Goal: Task Accomplishment & Management: Complete application form

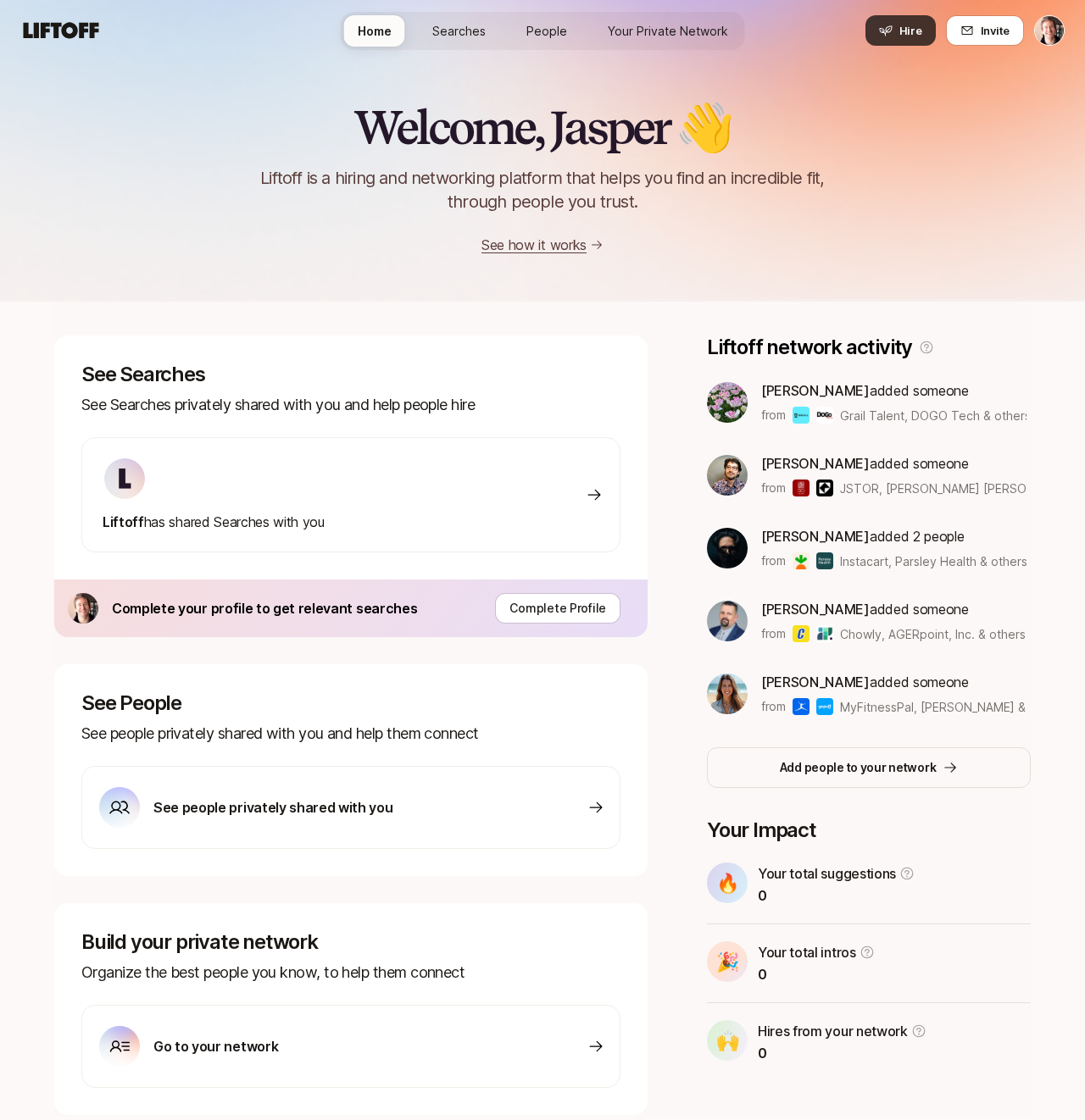
click at [896, 20] on button "Hire" at bounding box center [900, 30] width 71 height 31
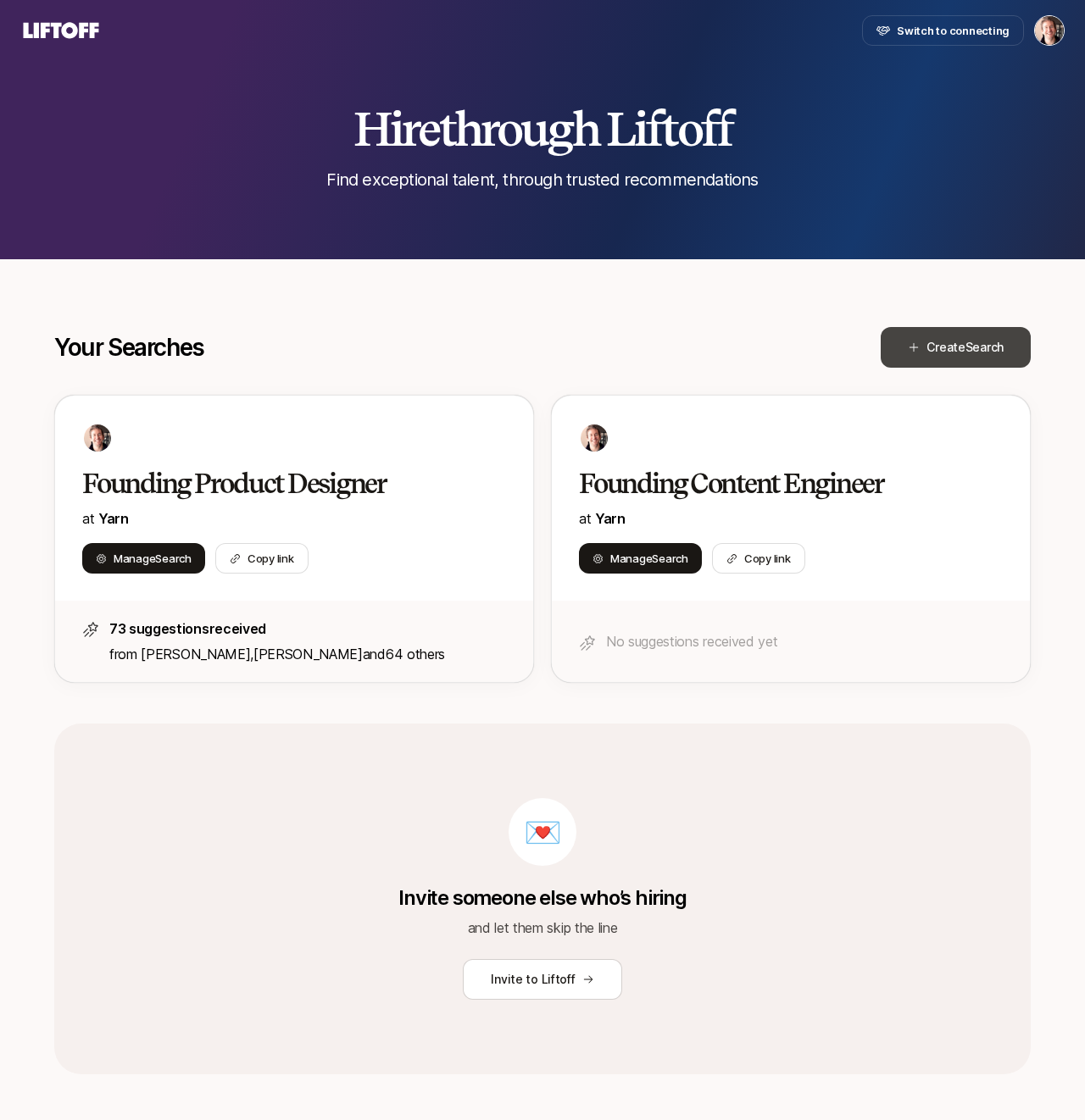
click at [922, 342] on button "Create Search" at bounding box center [955, 347] width 150 height 41
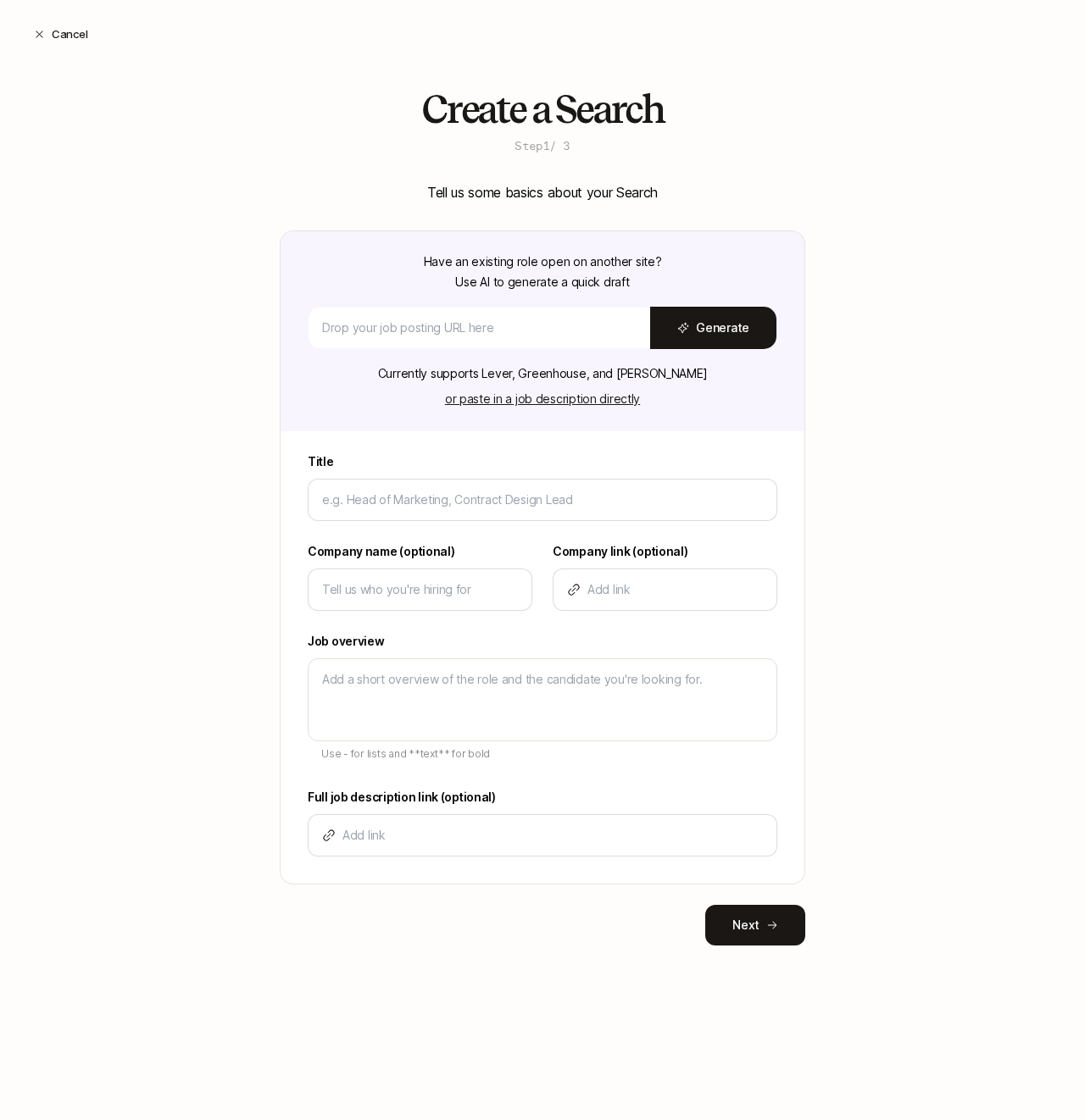
type input "N"
type textarea "x"
type input "Na"
type textarea "x"
type input "Nar"
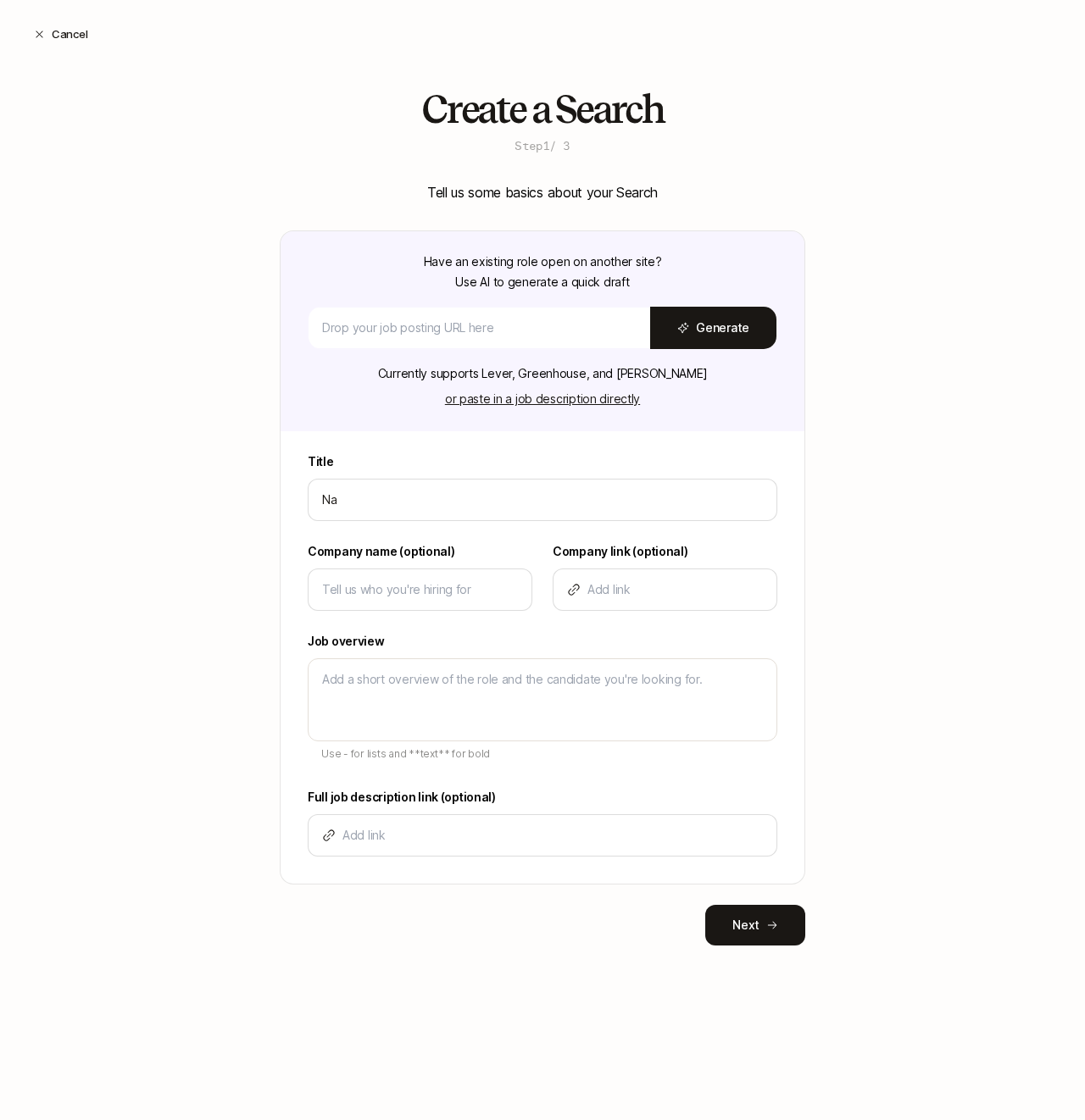
type textarea "x"
type input "Narr"
type textarea "x"
type input "Narra"
type textarea "x"
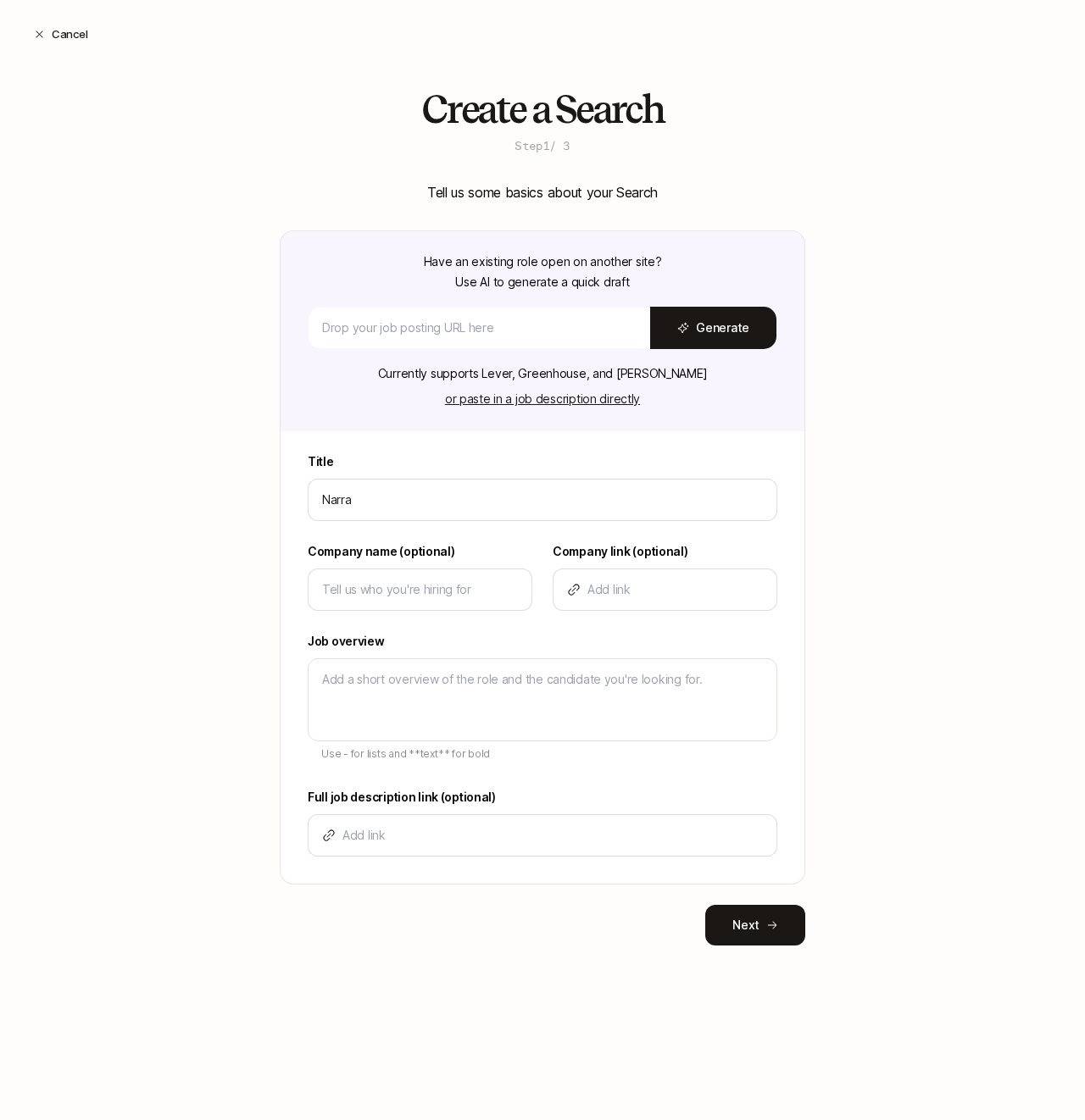
type input "Narrat"
type textarea "x"
type input "Narrati"
type textarea "x"
type input "Narrativ"
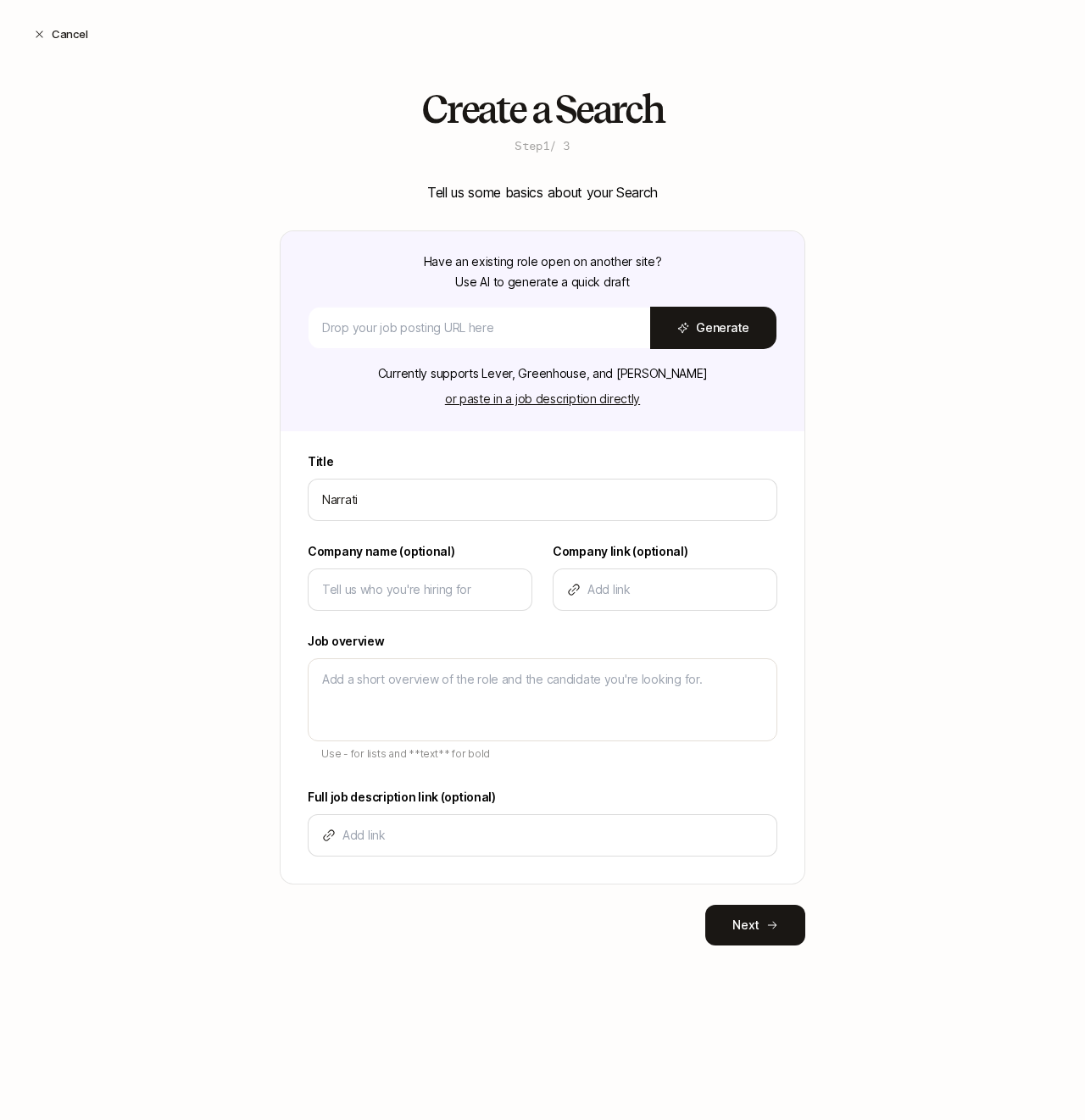
type textarea "x"
type input "Narrative"
type textarea "x"
type input "Narrative"
type textarea "x"
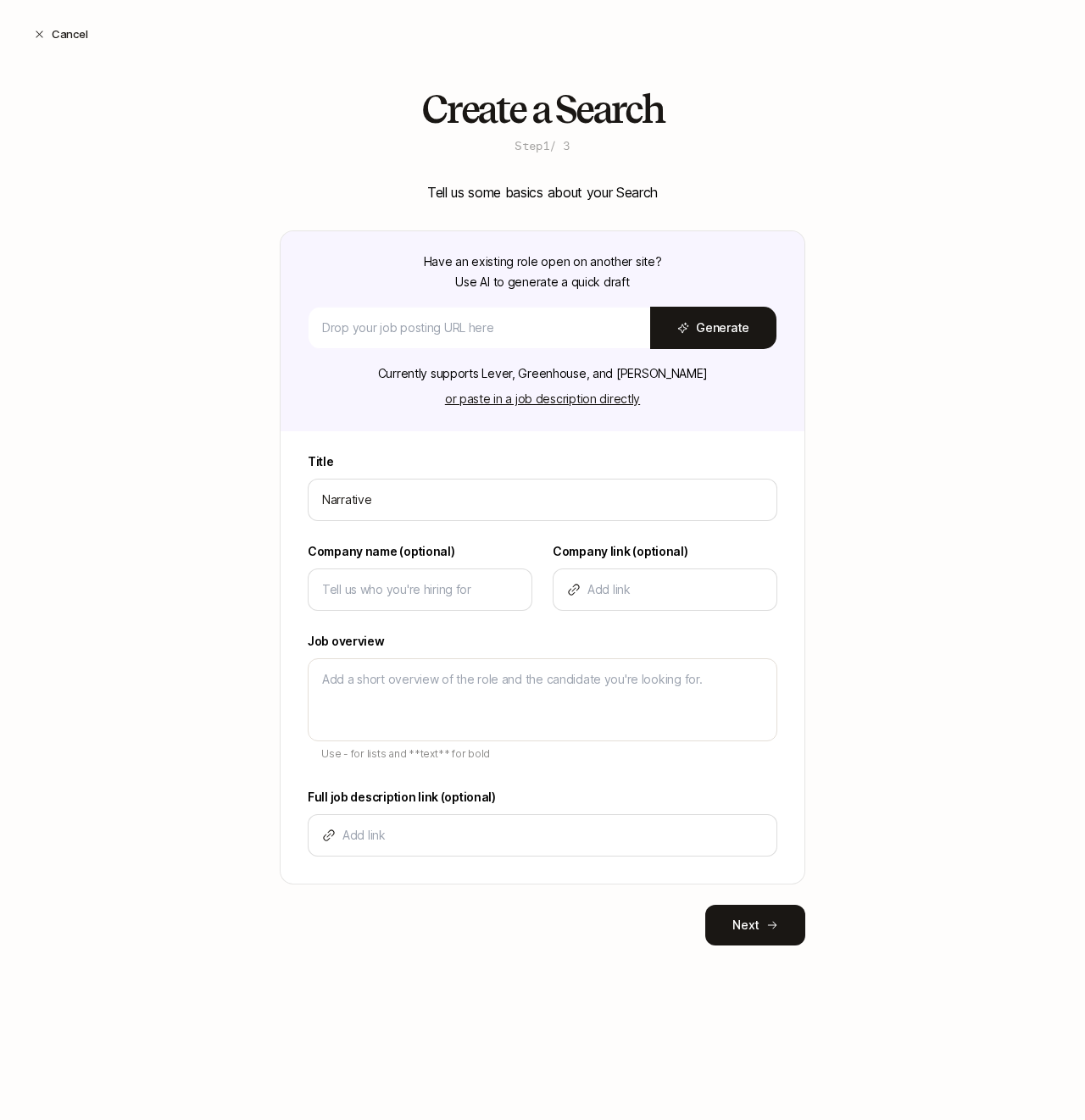
type input "Narrative V"
type textarea "x"
type input "Narrative Vi"
type textarea "x"
type input "Narrative Vid"
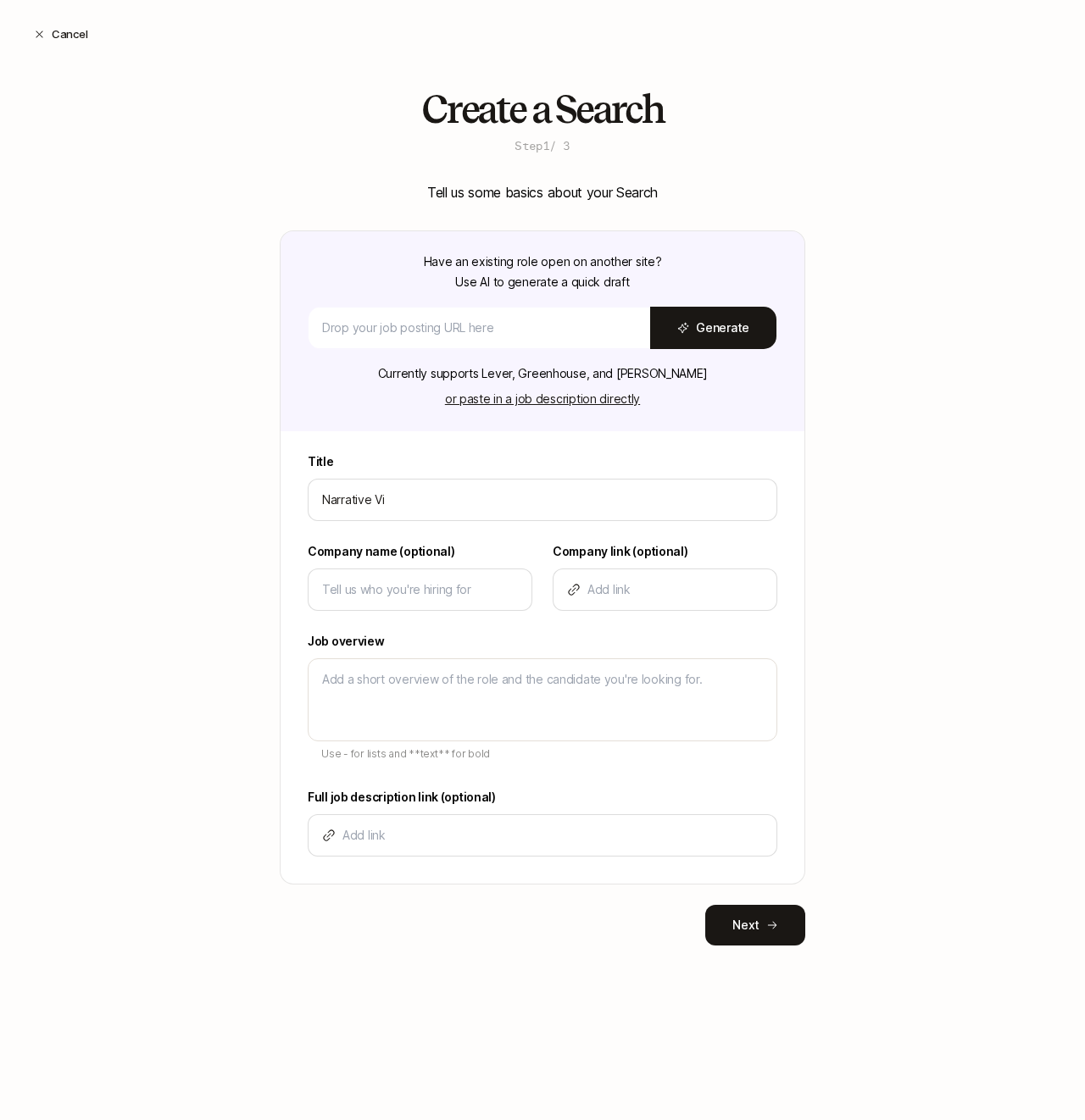
type textarea "x"
type input "Narrative Vide"
type textarea "x"
type input "Narrative Video"
type textarea "x"
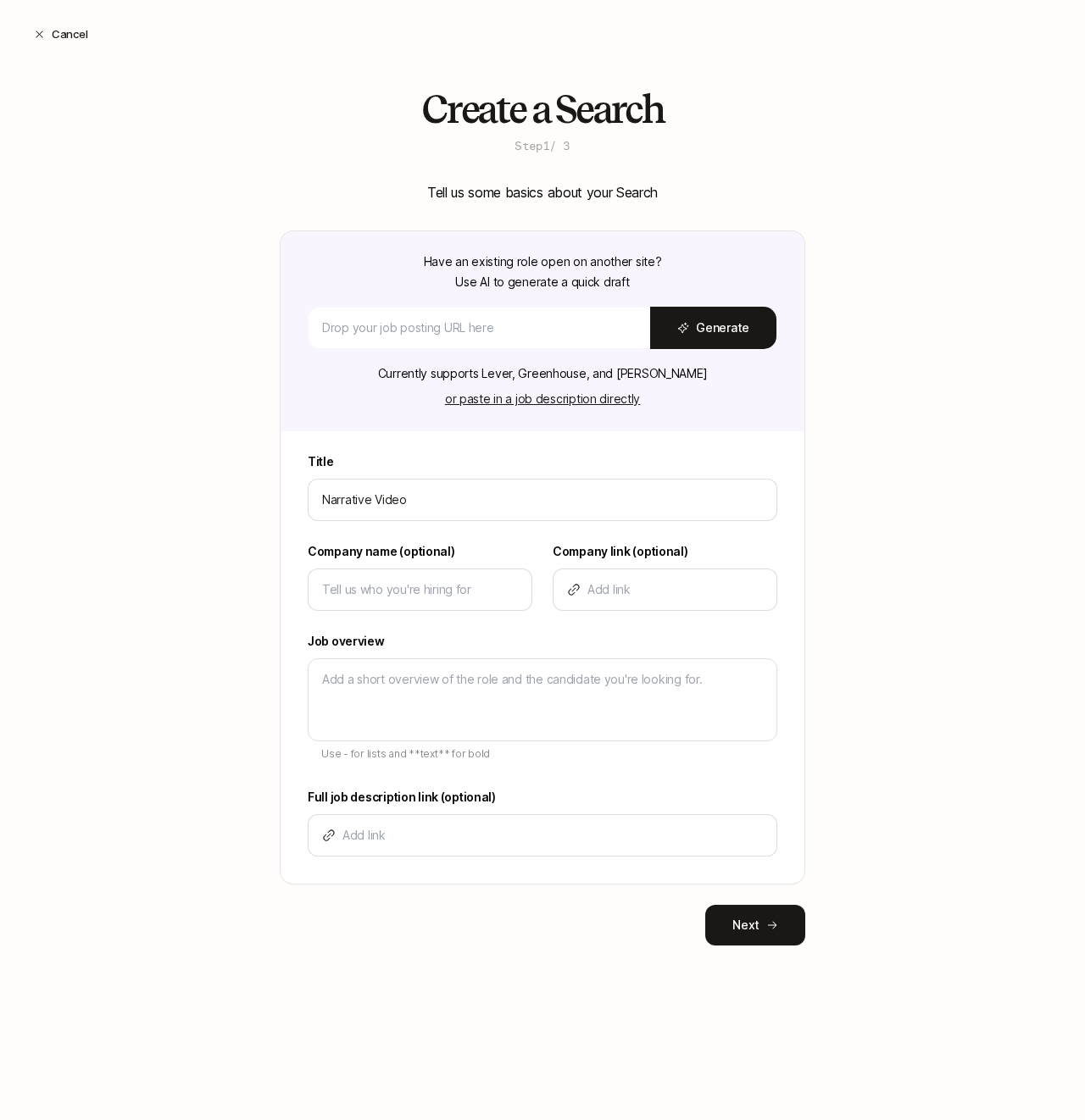
type input "Narrative Video"
type textarea "x"
type input "Narrative Video E"
type textarea "x"
type input "Narrative Video Ed"
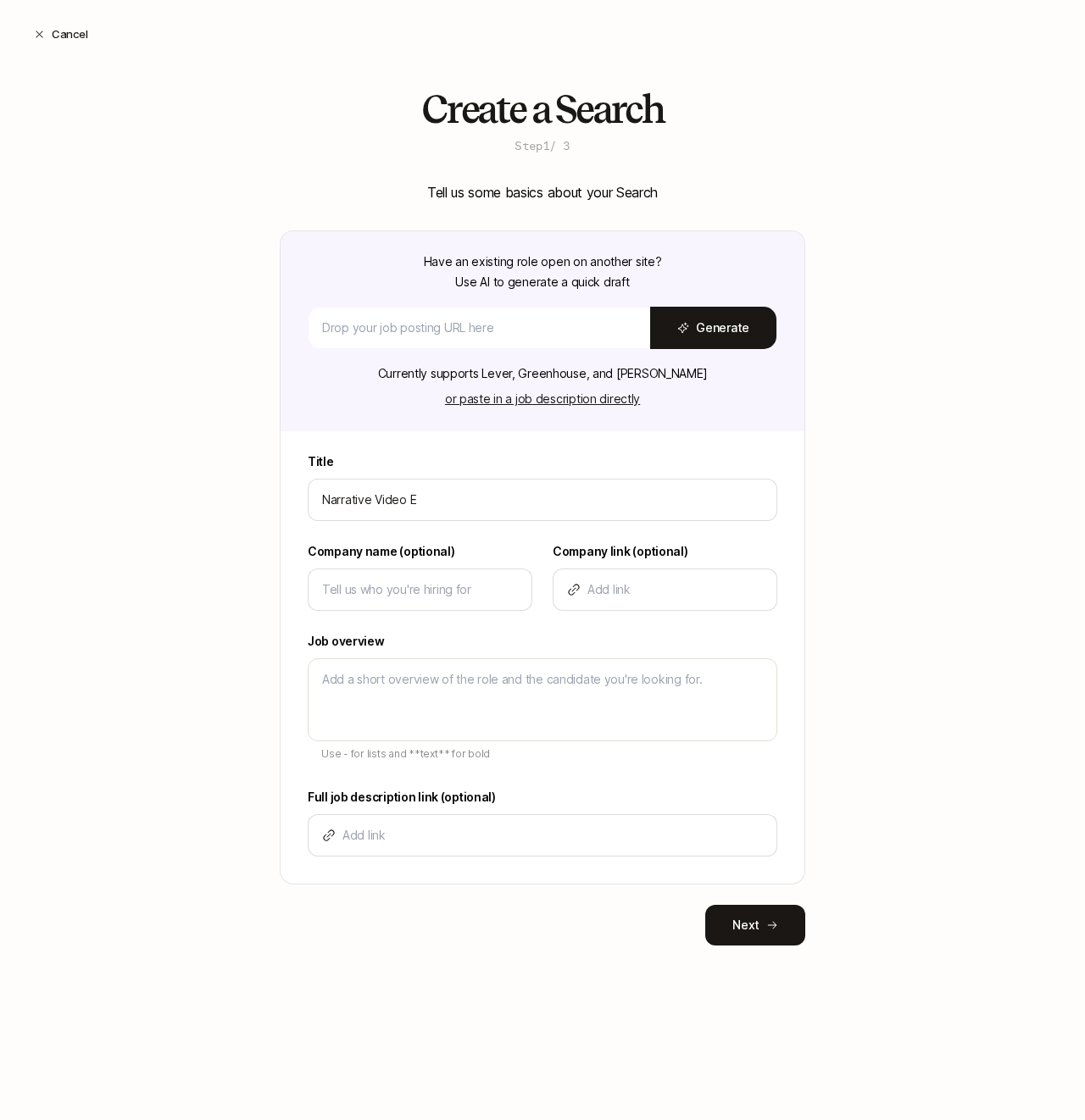
type textarea "x"
type input "Narrative Video Edi"
type textarea "x"
type input "Narrative Video Edit"
type textarea "x"
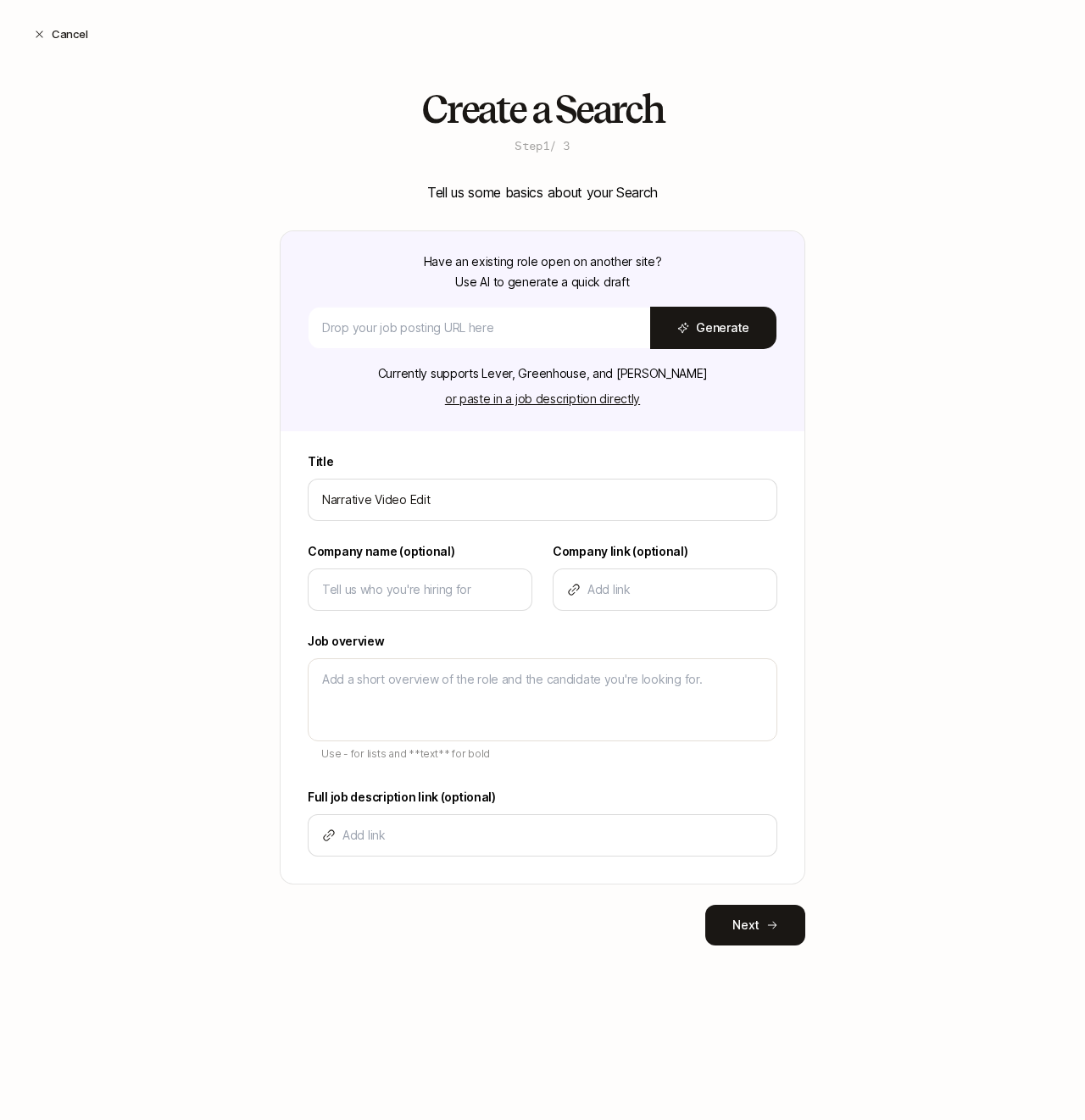
type input "Narrative Video Edito"
type textarea "x"
type input "Narrative Video Editor"
type textarea "x"
type input "Narrative Video Editor"
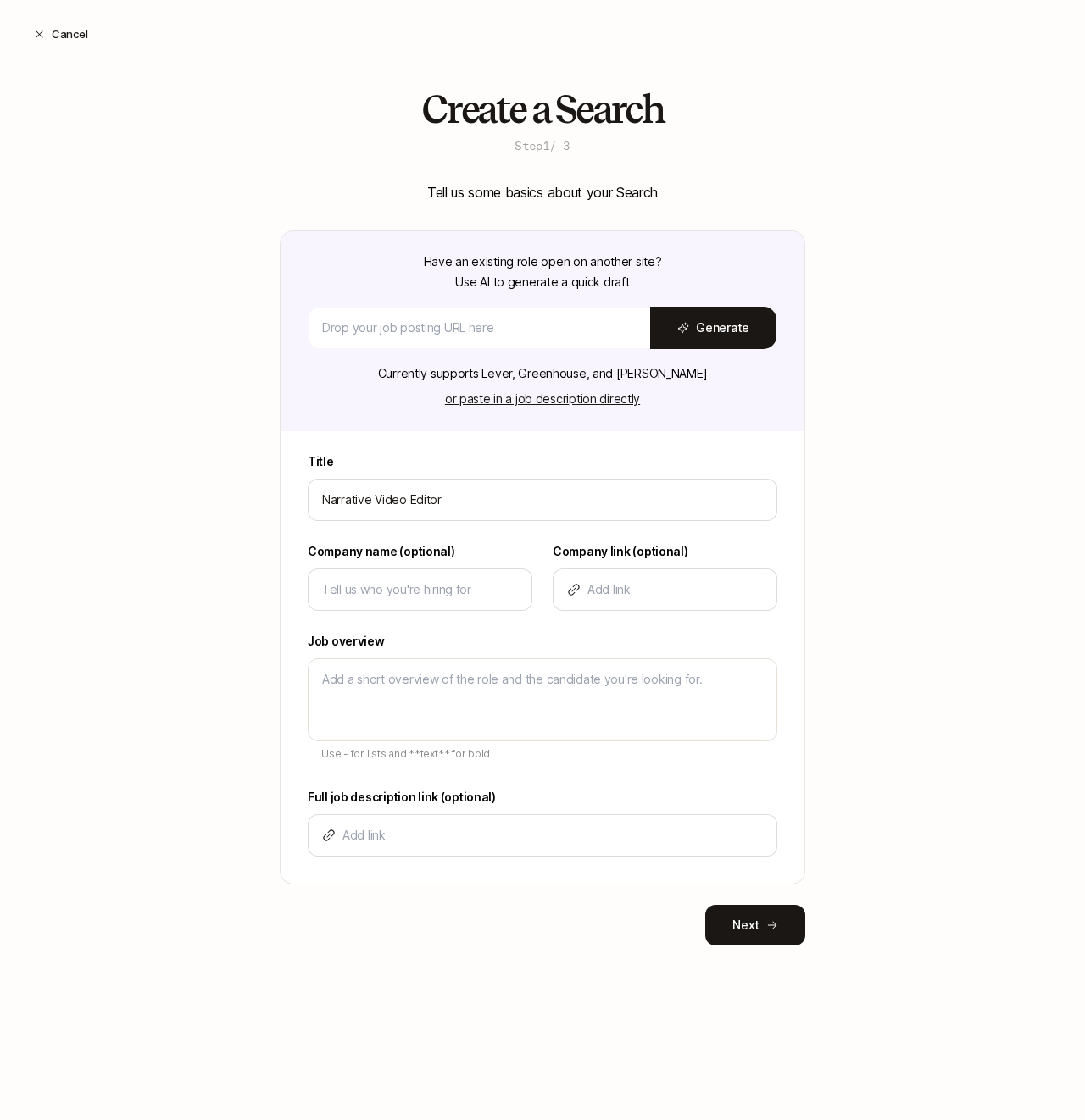
type textarea "x"
type input "Narrative Video Editor ("
type textarea "x"
type input "Narrative Video Editor (C"
type textarea "x"
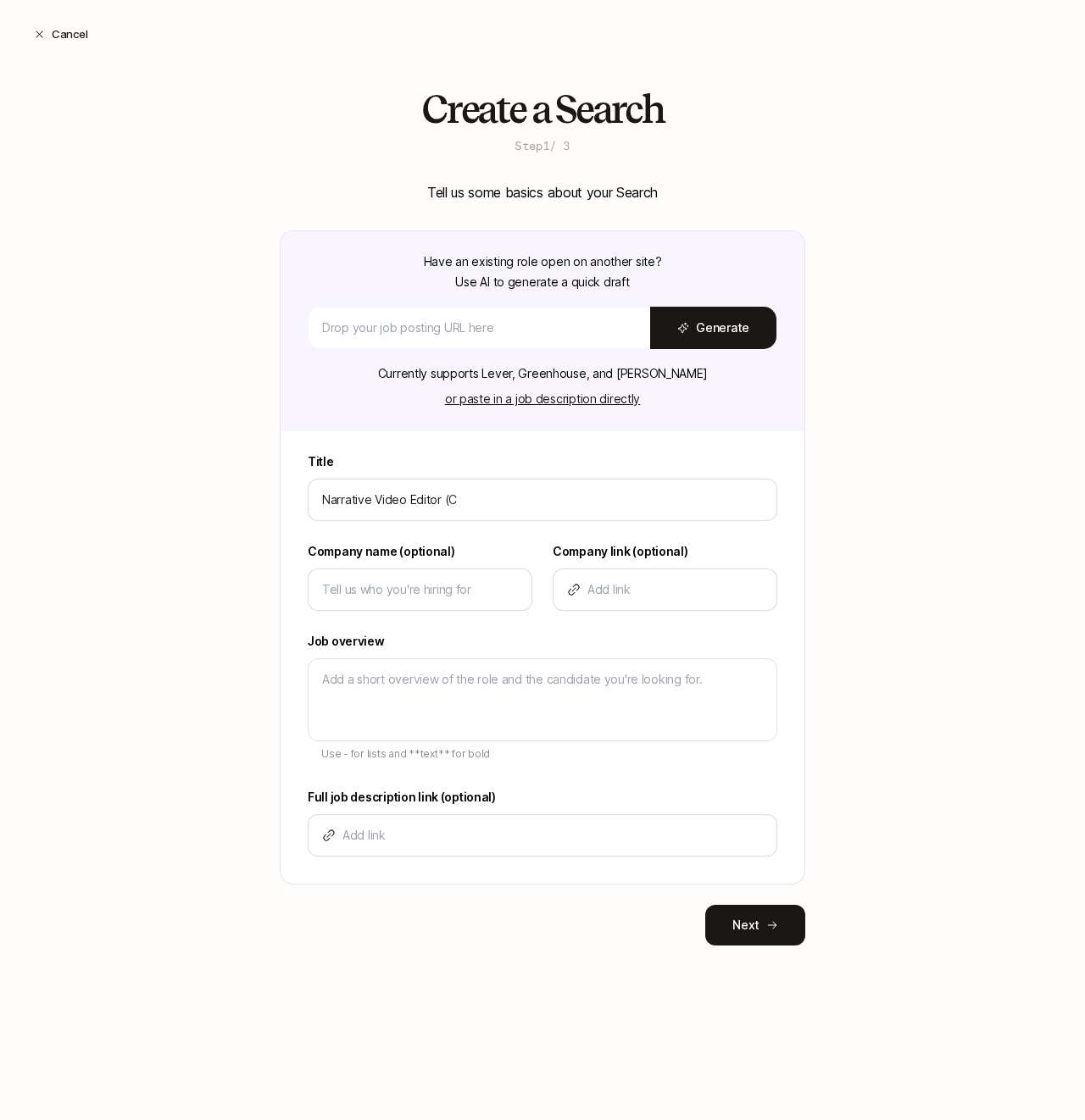
type input "Narrative Video Editor (Co"
type textarea "x"
type input "Narrative Video Editor (Con"
type textarea "x"
type input "Narrative Video Editor (Cont"
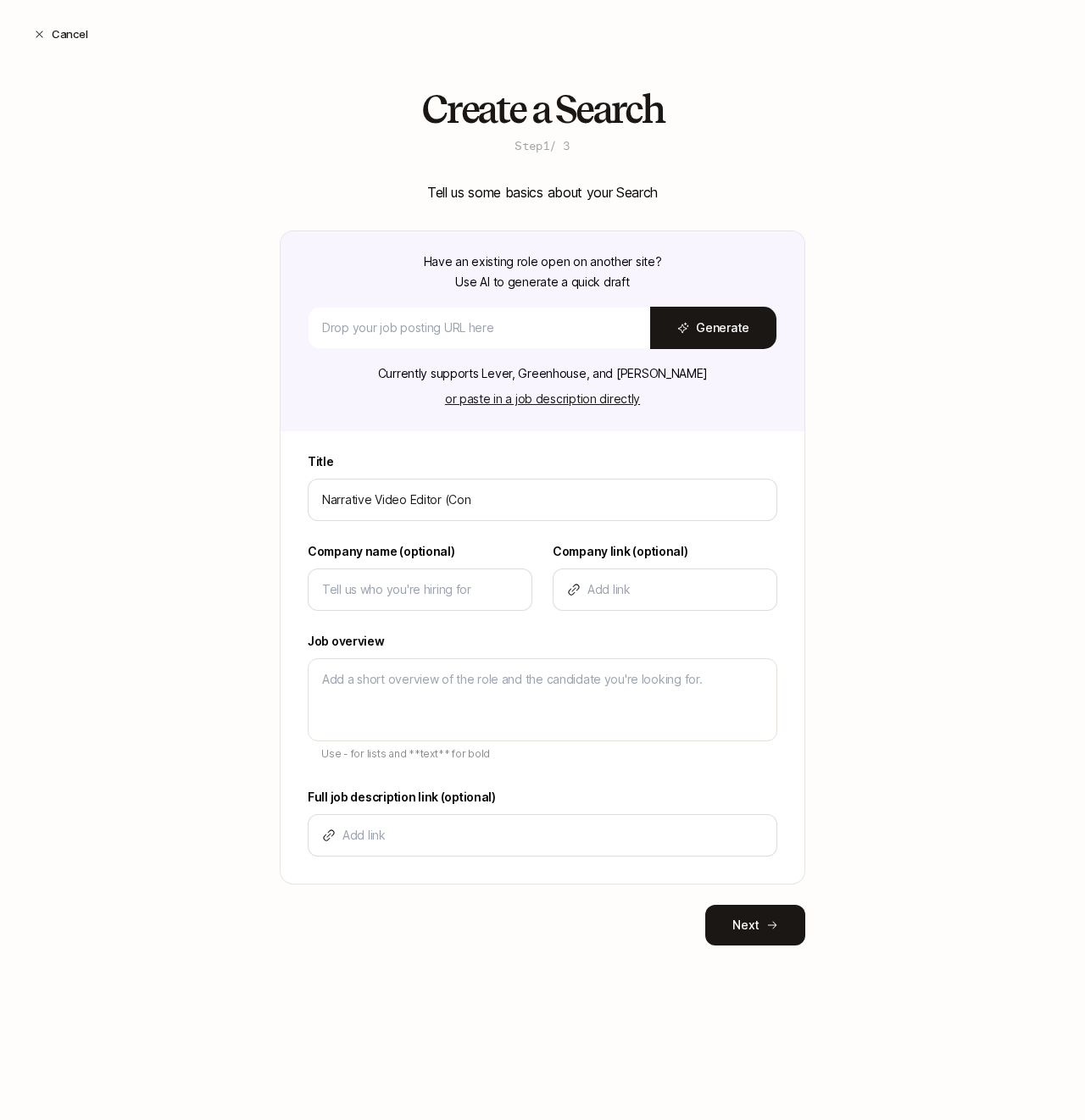
type textarea "x"
type input "Narrative Video Editor (Contr"
type textarea "x"
type input "Narrative Video Editor (Contra"
type textarea "x"
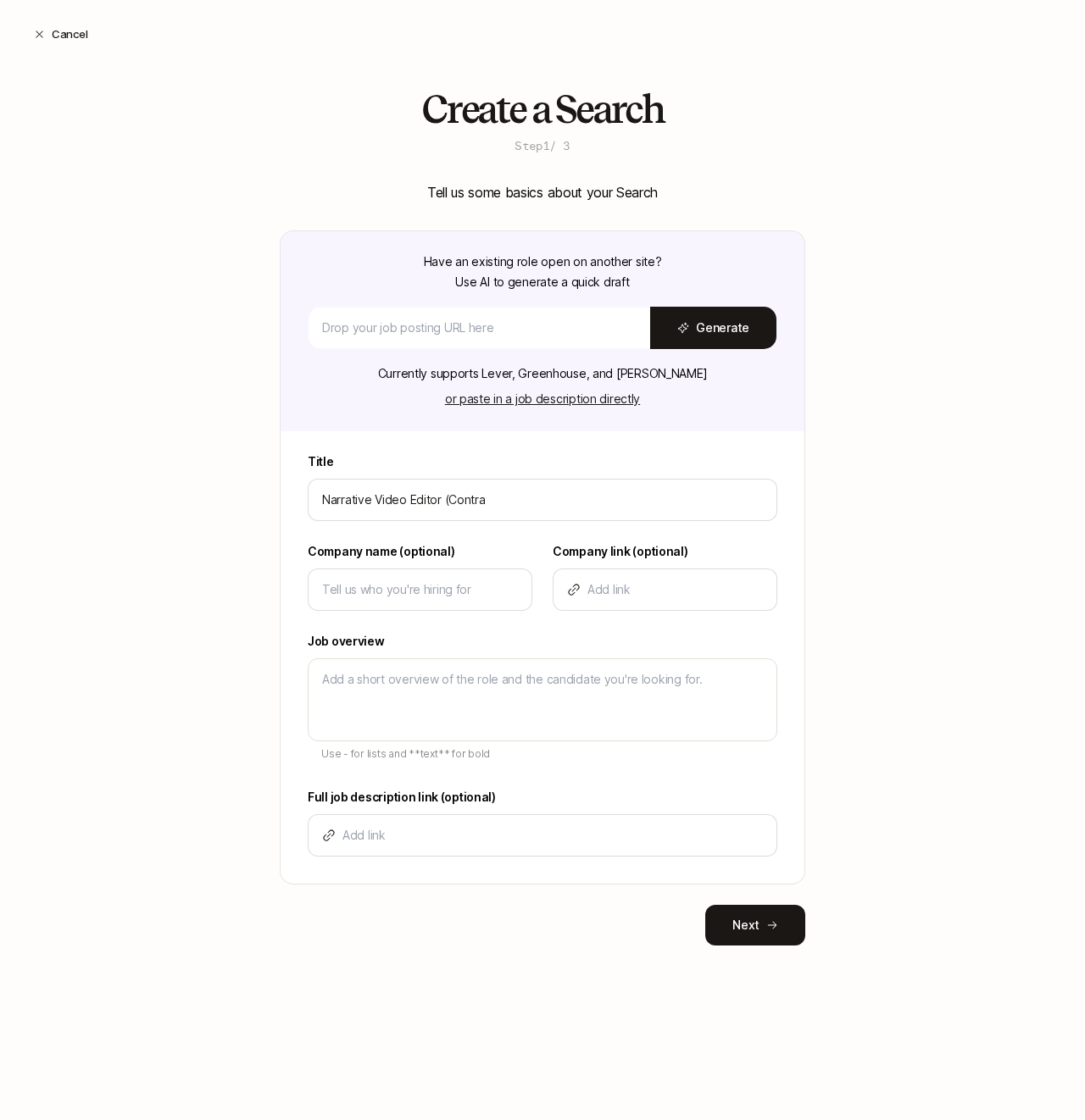
type input "Narrative Video Editor (Contrac"
type textarea "x"
type input "Narrative Video Editor (Contract"
type textarea "x"
type input "Narrative Video Editor (Contract)"
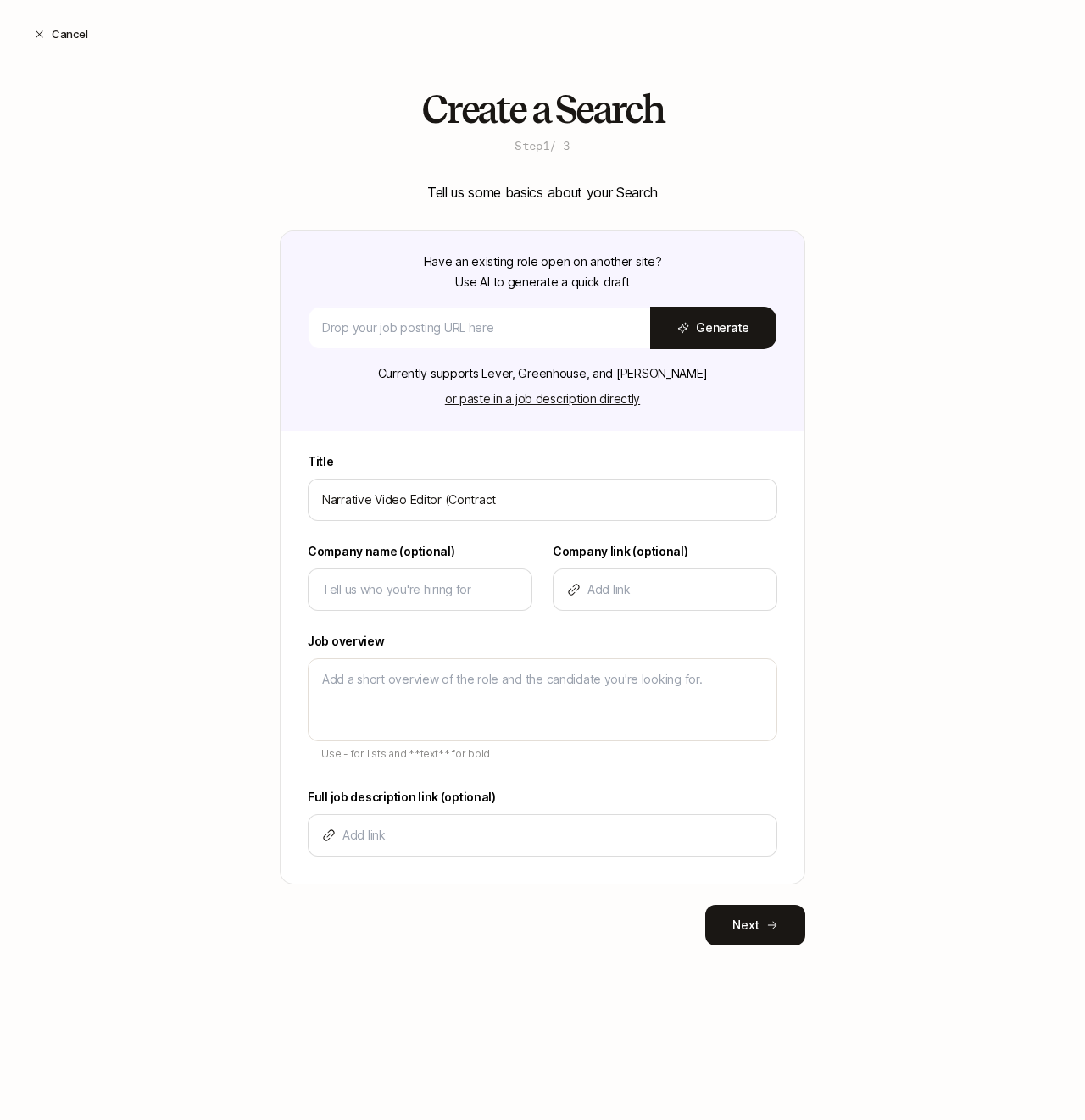
type textarea "x"
type input "Narrative Video Editor (Contract)"
type input "Y"
type textarea "x"
type input "Ya"
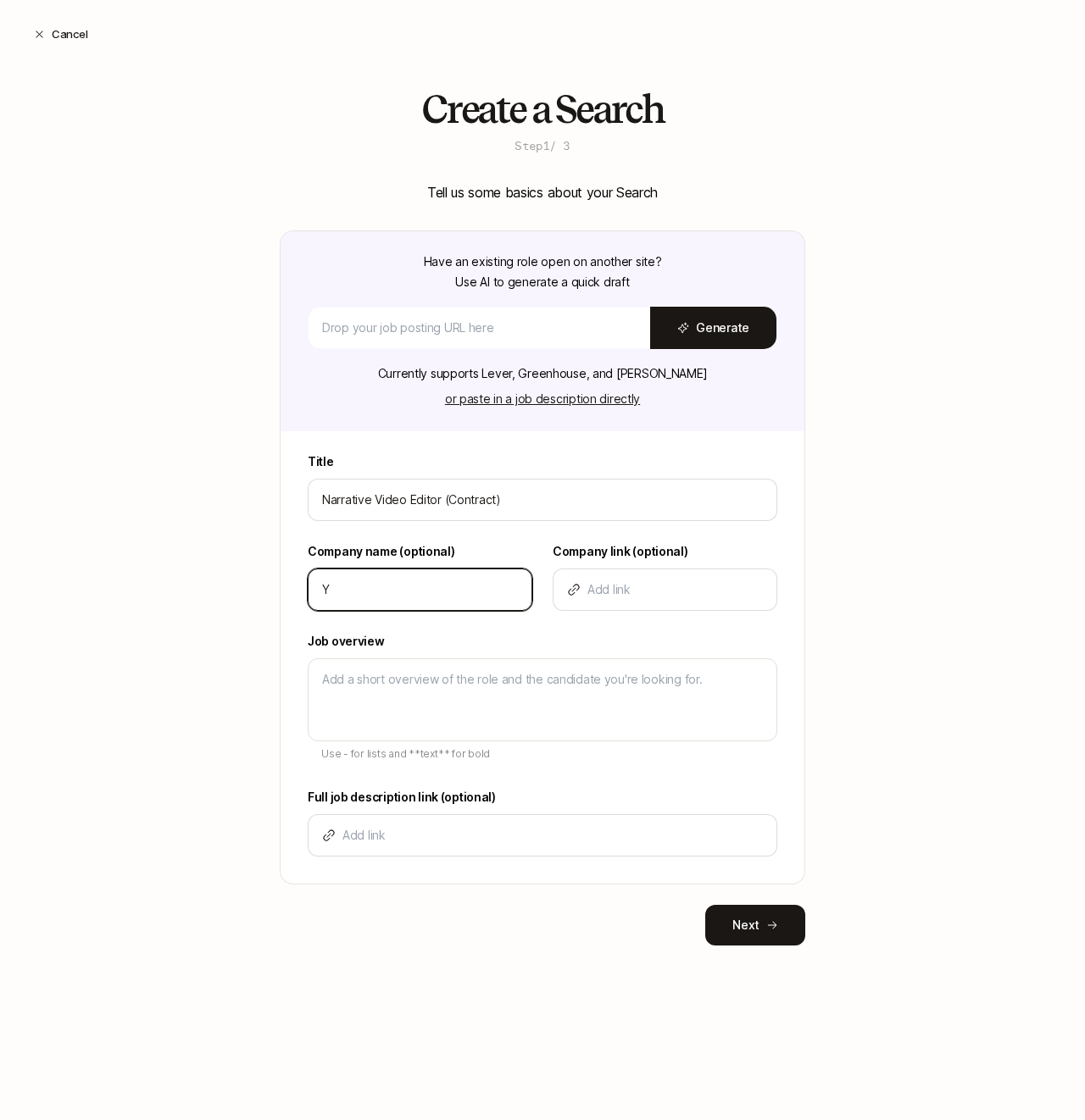
type textarea "x"
type input "Yar"
type textarea "x"
type input "Yarn"
type textarea "x"
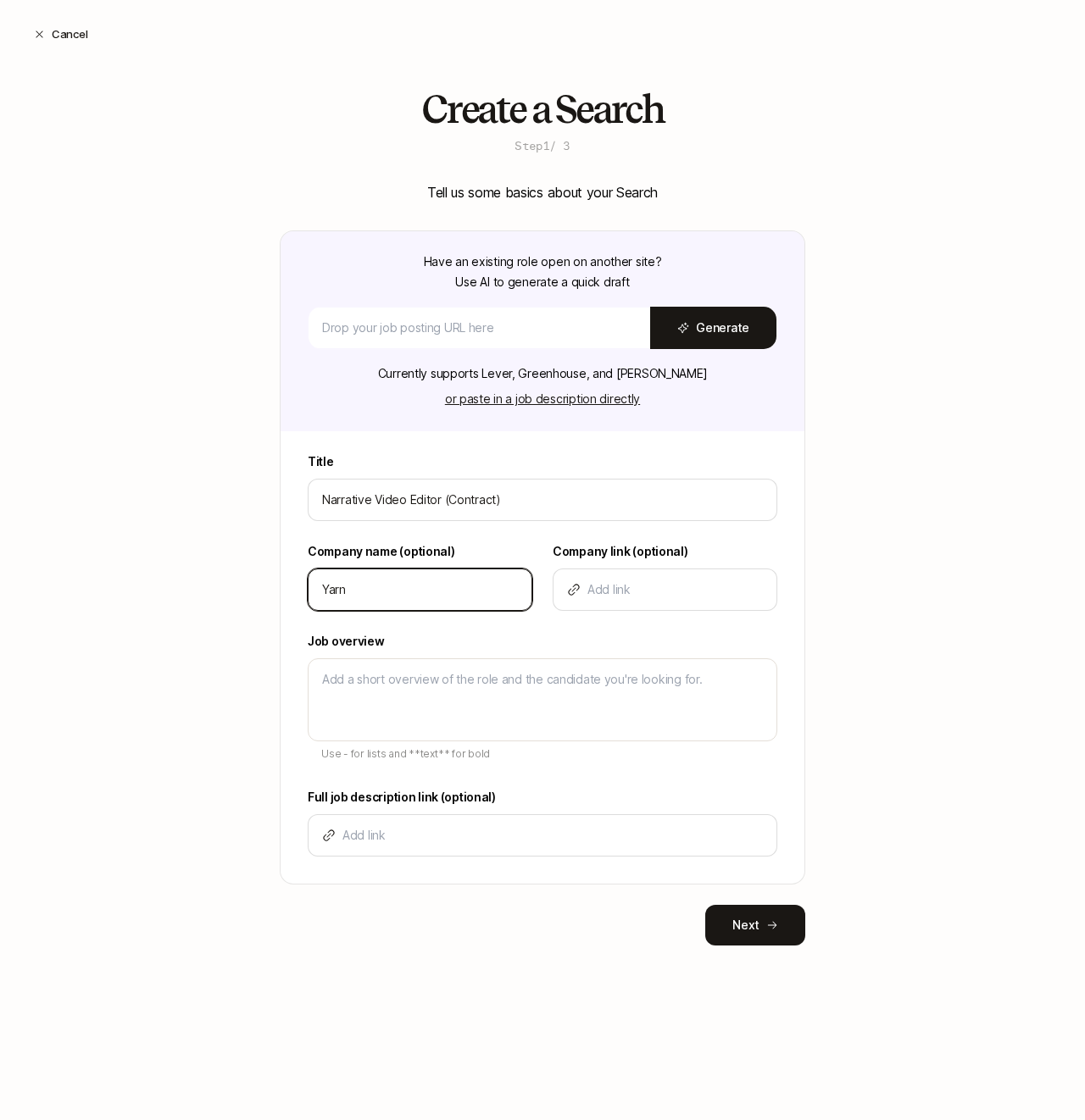
type input "Yarn"
type input "w"
type textarea "x"
type input "ww"
type textarea "x"
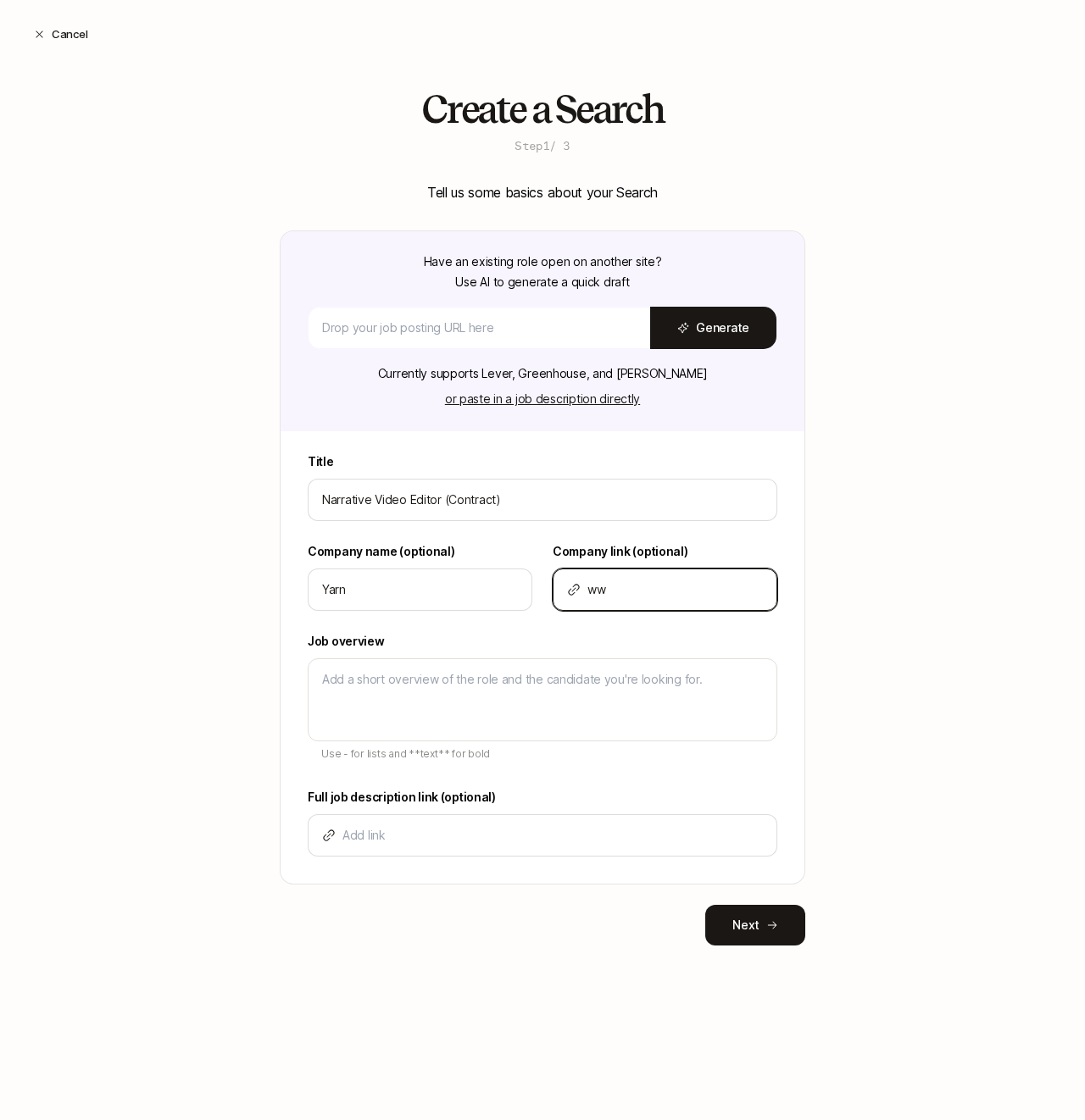
type input "www"
type textarea "x"
type input "www."
type textarea "x"
type input "www.y"
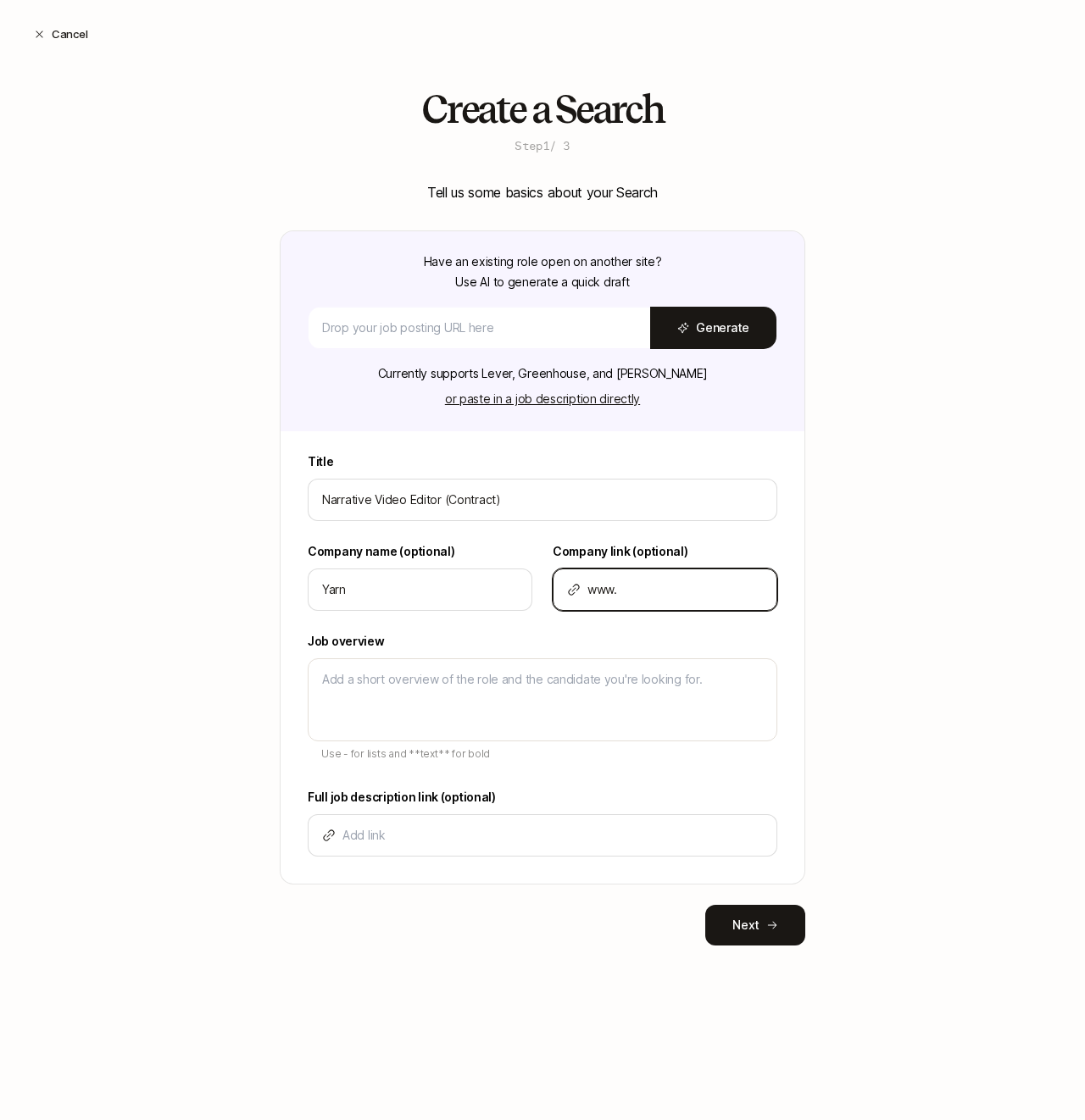
type textarea "x"
type input "www.ya"
type textarea "x"
type input "www.yar"
type textarea "x"
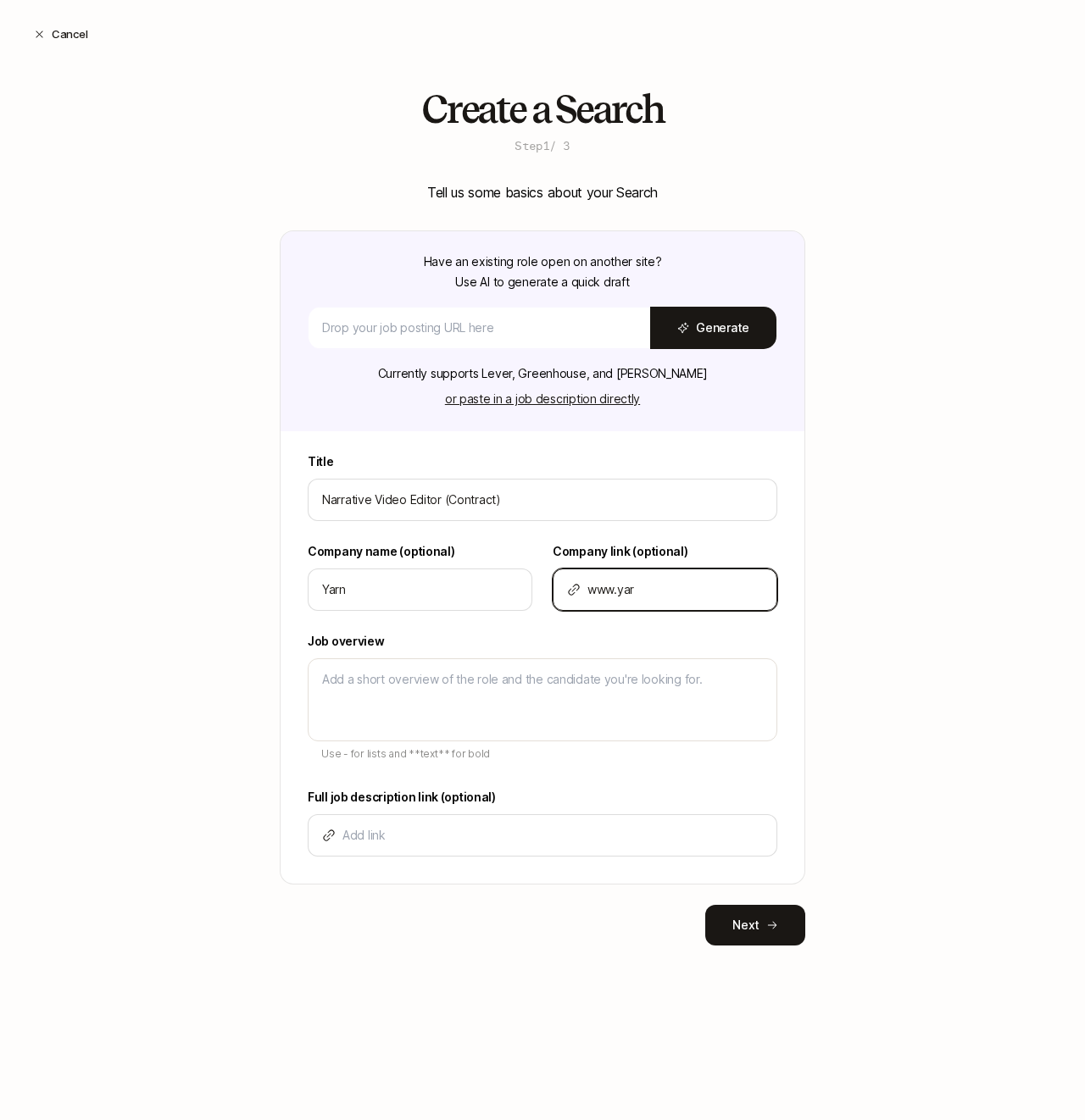
type input "www.yarn"
type textarea "x"
type input "www.yarn."
type textarea "x"
type input "www.yarn.s"
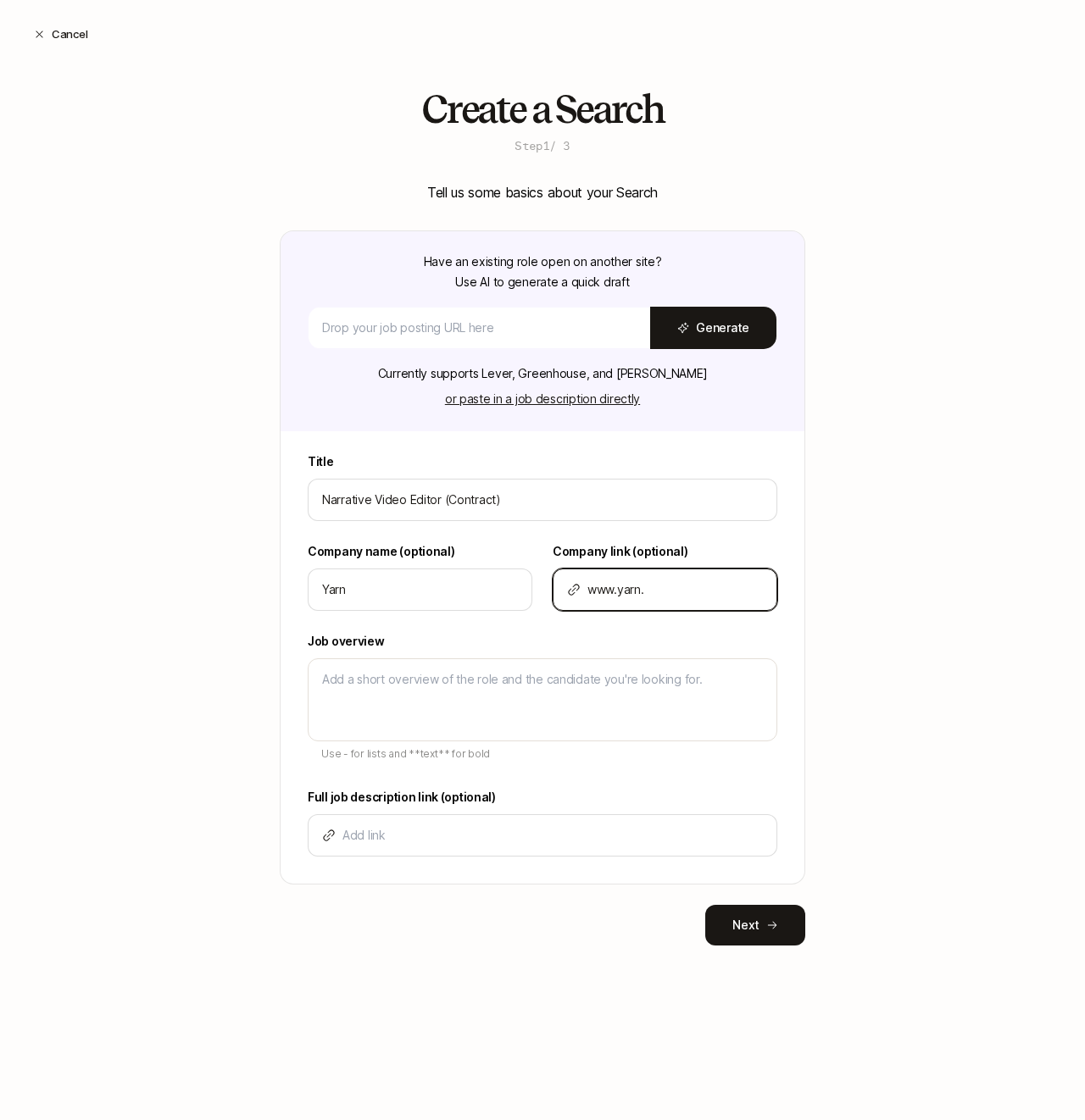
type textarea "x"
type input "[DOMAIN_NAME]"
type textarea "x"
type input "[DOMAIN_NAME]"
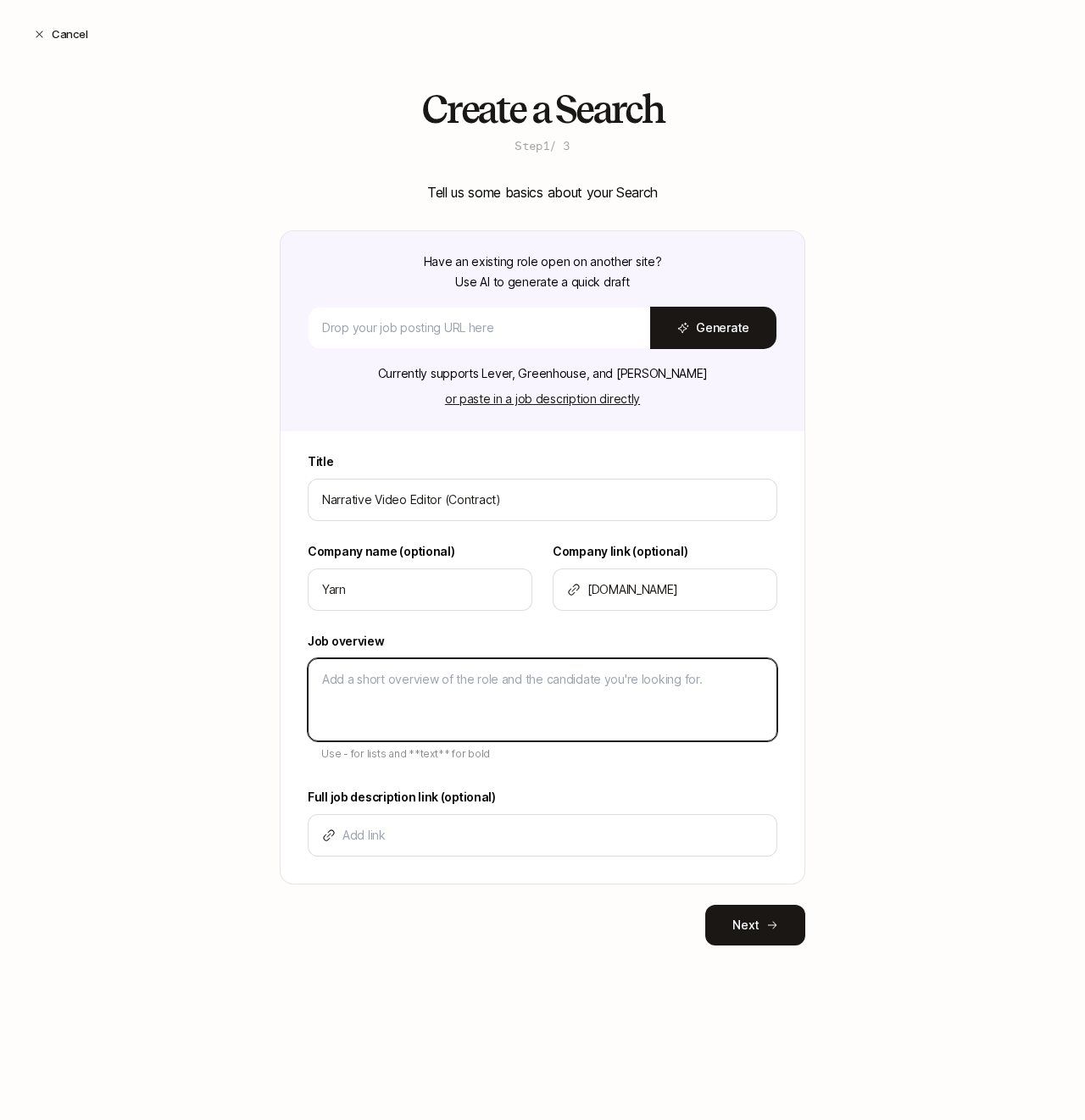
paste textarea "Lo’ip d sita-conse adip elitsed doeiu te InCi UTL, etdolore m aliquaen admin ve…"
type textarea "Lo’ip d sita-conse adip elitsed doeiu te InCi UTL, etdolore m aliquaen admin ve…"
type textarea "x"
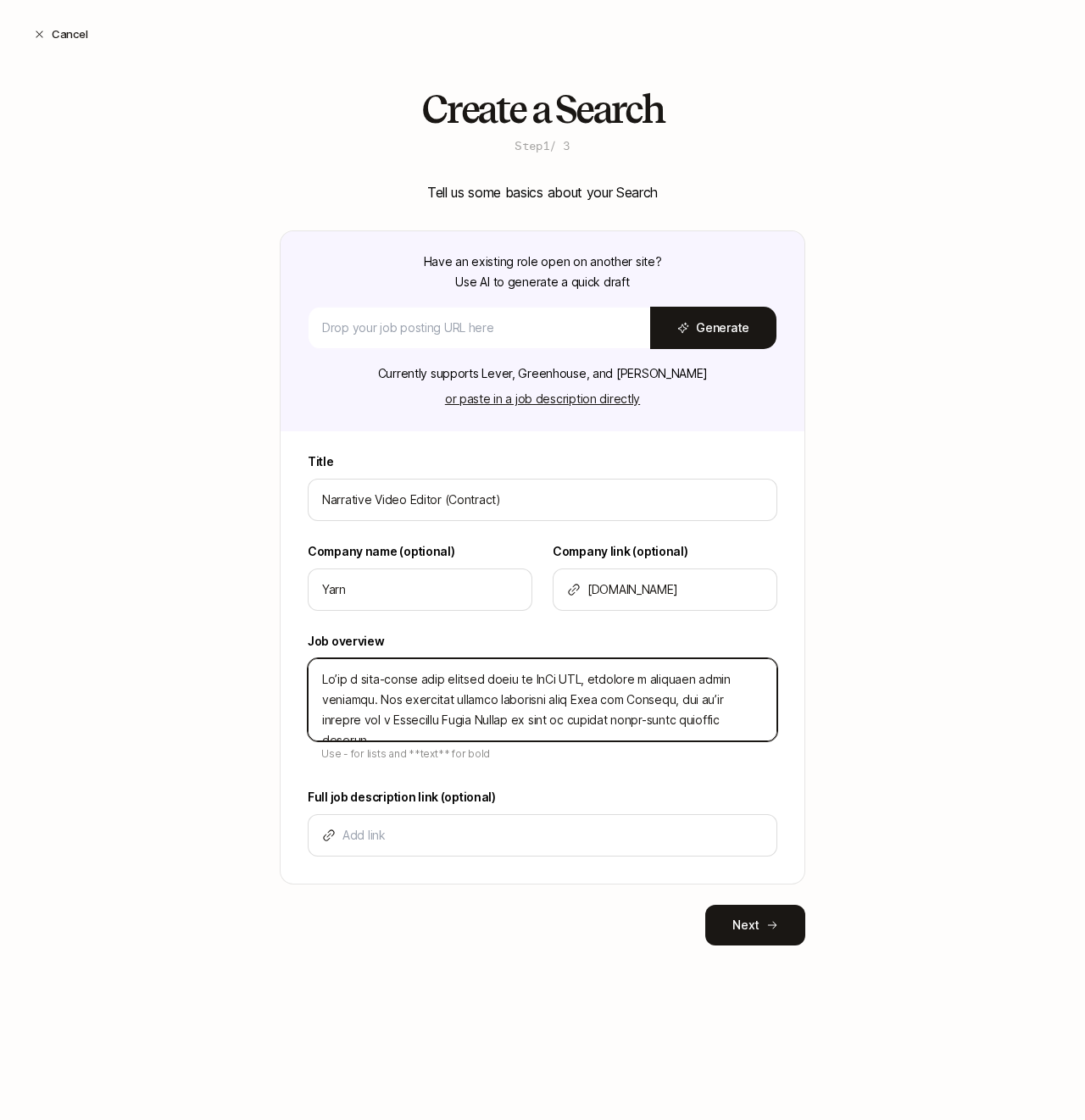
scroll to position [258, 0]
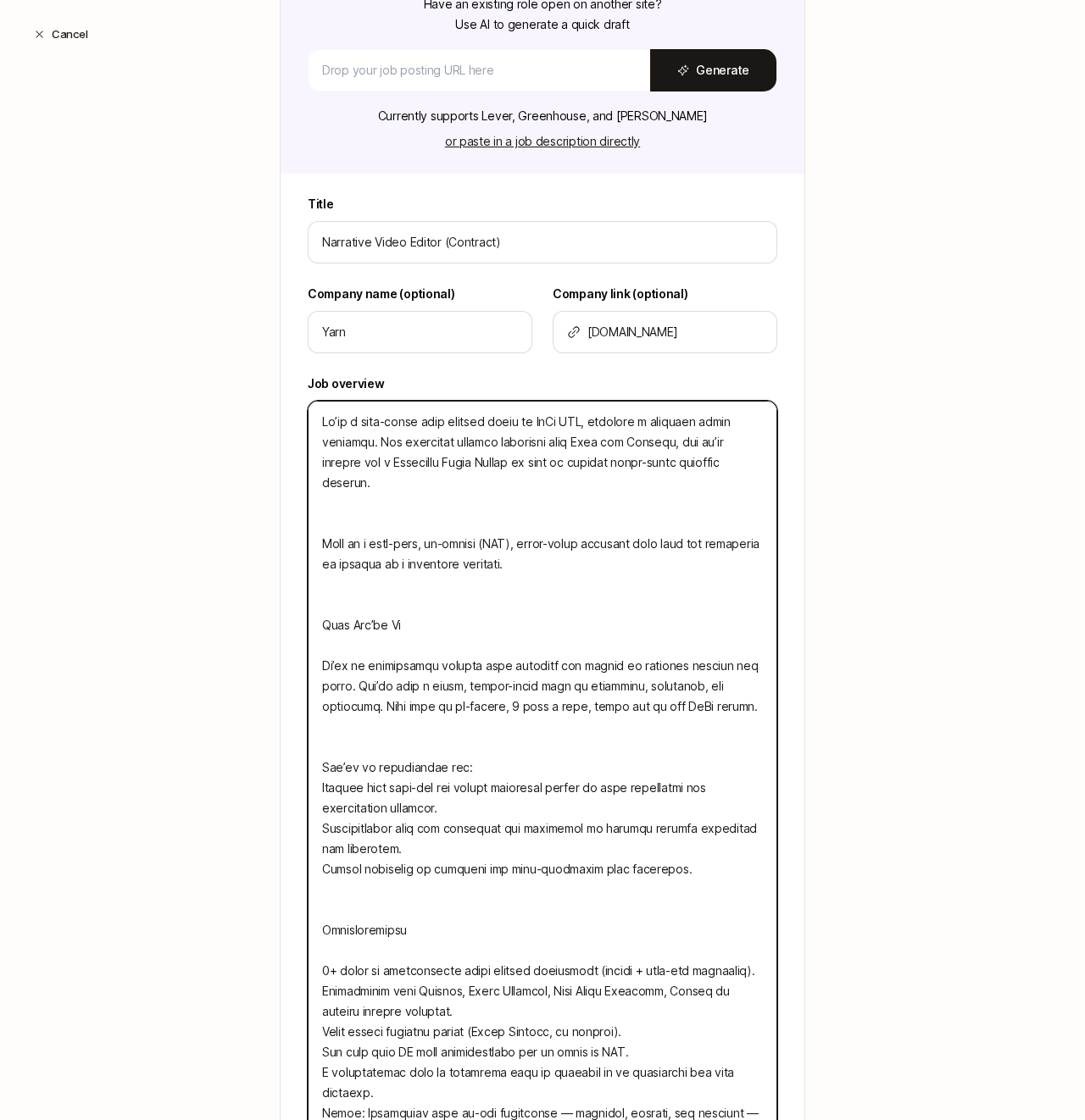
click at [575, 518] on textarea at bounding box center [542, 768] width 469 height 734
type textarea "Lo’ip d sita-conse adip elitsed doeiu te InCi UTL, etdolore m aliquaen admin ve…"
type textarea "x"
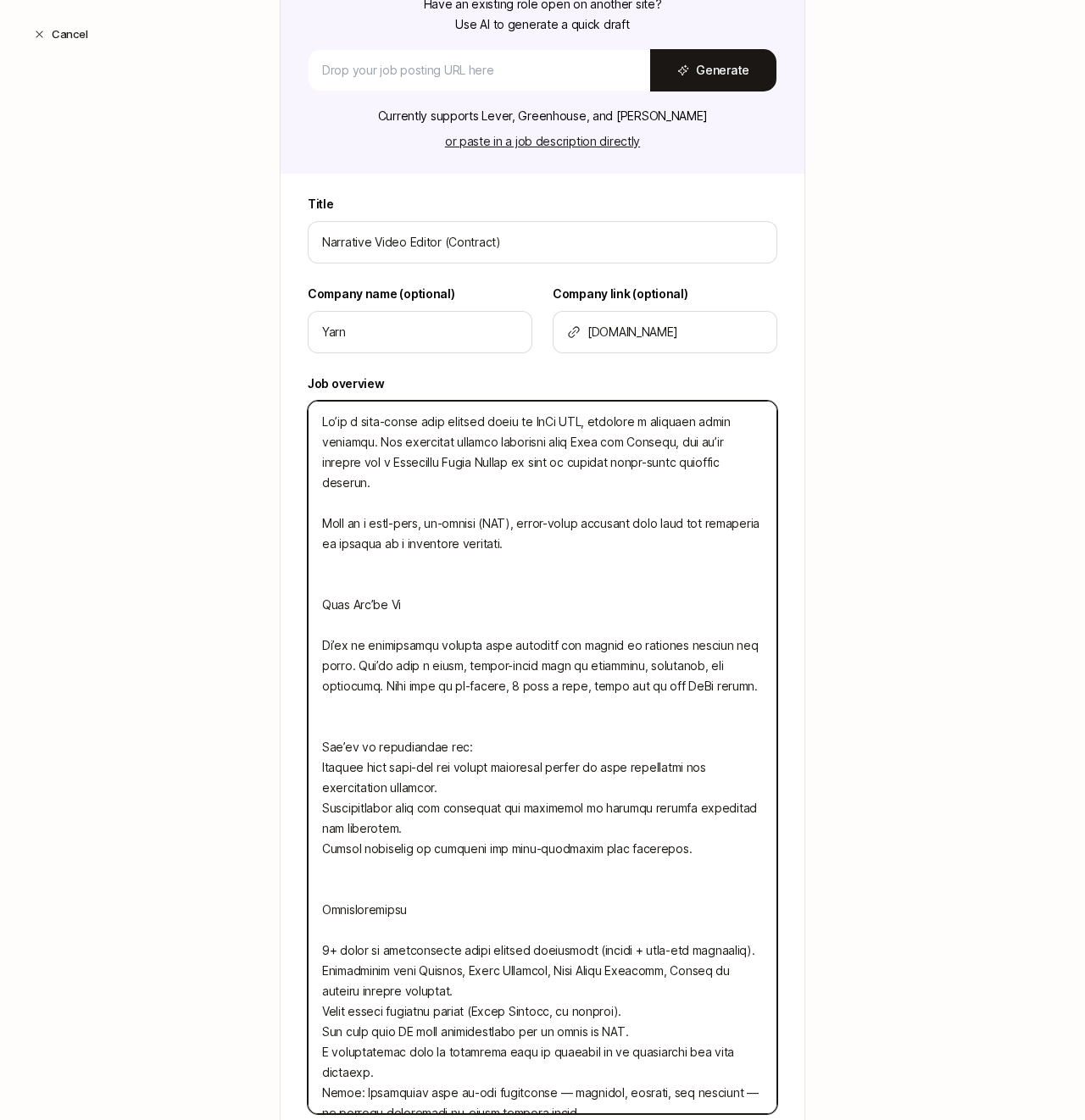
click at [560, 477] on textarea at bounding box center [542, 758] width 469 height 714
click at [550, 447] on textarea at bounding box center [542, 758] width 469 height 714
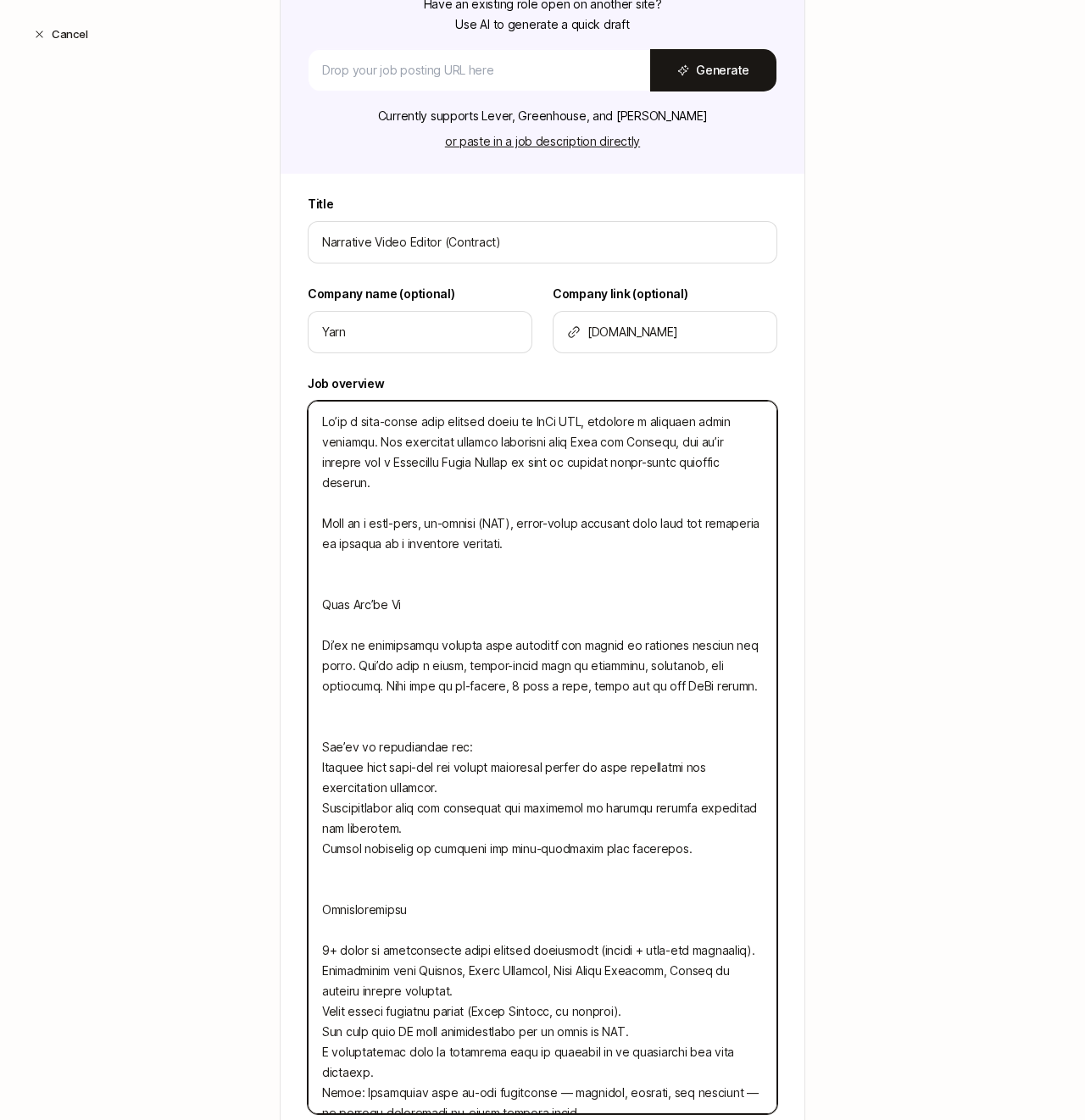
click at [550, 447] on textarea at bounding box center [542, 758] width 469 height 714
click at [400, 478] on textarea at bounding box center [542, 758] width 469 height 714
click at [447, 564] on textarea at bounding box center [542, 758] width 469 height 714
type textarea "Lo’ip d sita-conse adip elitsed doeiu te InCi UTL, etdolore m aliquaen admin ve…"
type textarea "x"
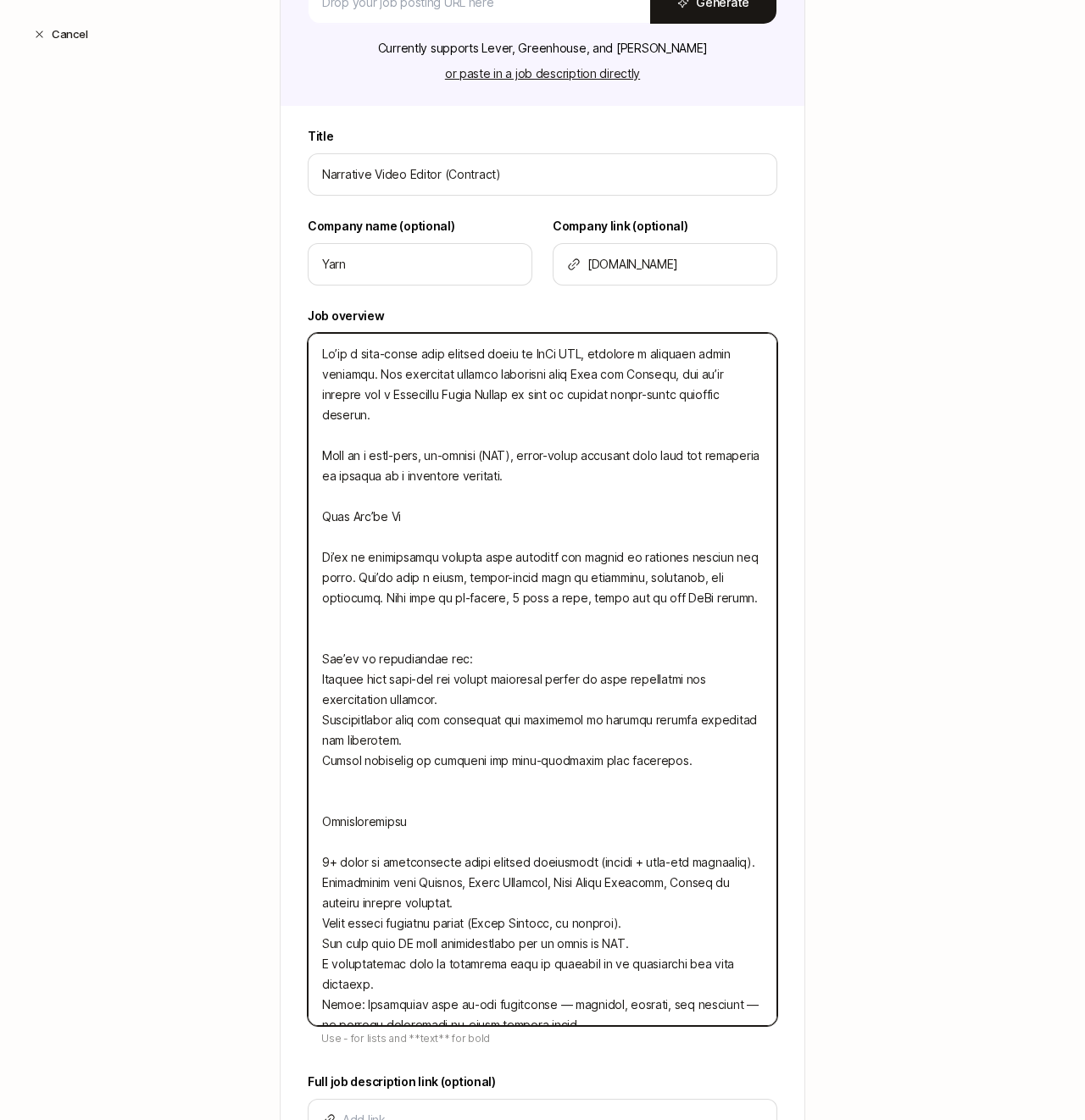
scroll to position [324, 0]
click at [449, 513] on textarea at bounding box center [542, 680] width 469 height 693
type textarea "Lo’ip d sita-conse adip elitsed doeiu te InCi UTL, etdolore m aliquaen admin ve…"
type textarea "x"
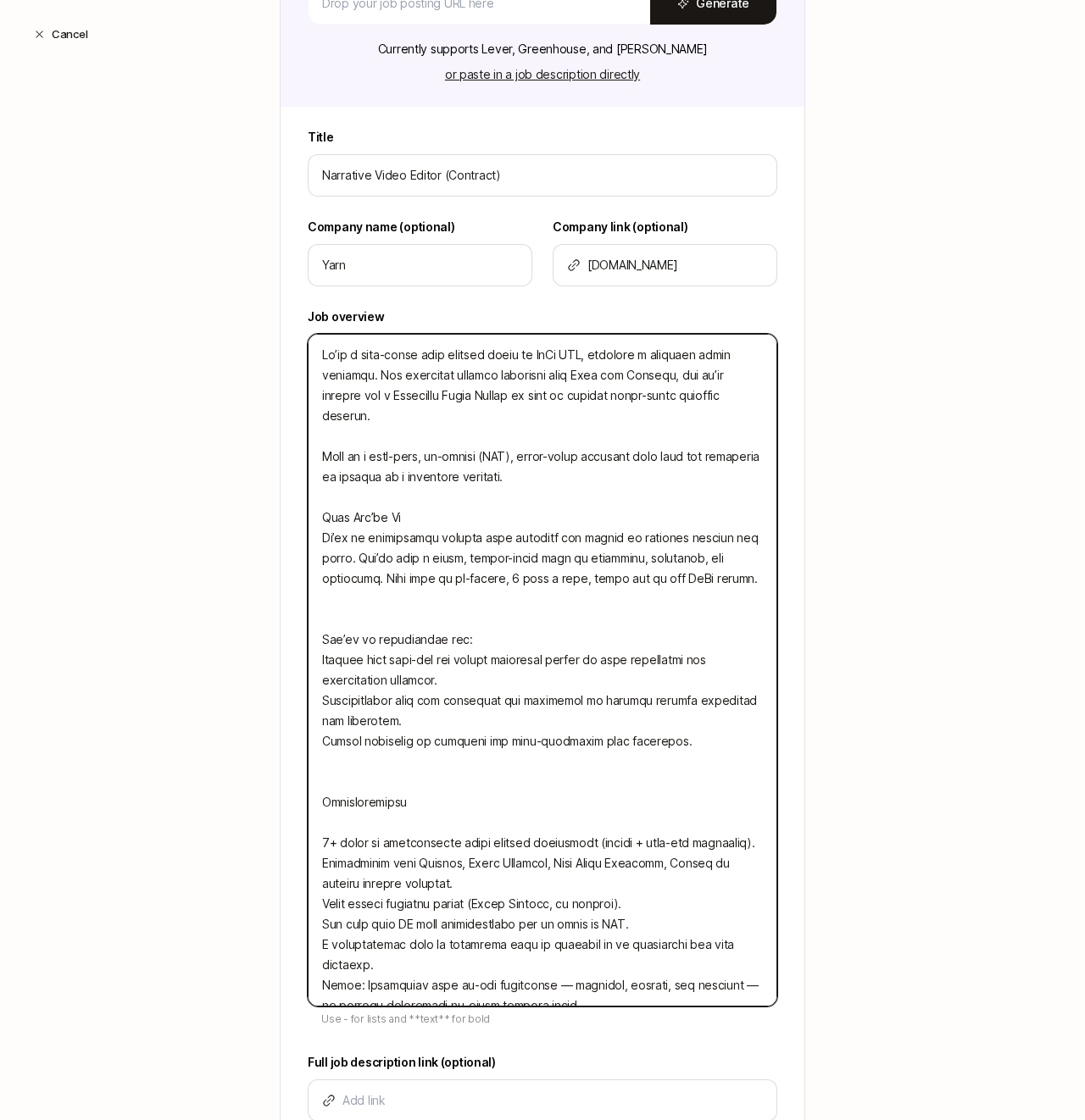
type textarea "Lo’ip d sita-conse adip elitsed doeiu te InCi UTL, etdolore m aliquaen admin ve…"
type textarea "x"
type textarea "Lo’ip d sita-conse adip elitsed doeiu te InCi UTL, etdolore m aliquaen admin ve…"
type textarea "x"
click at [444, 510] on textarea at bounding box center [542, 670] width 469 height 673
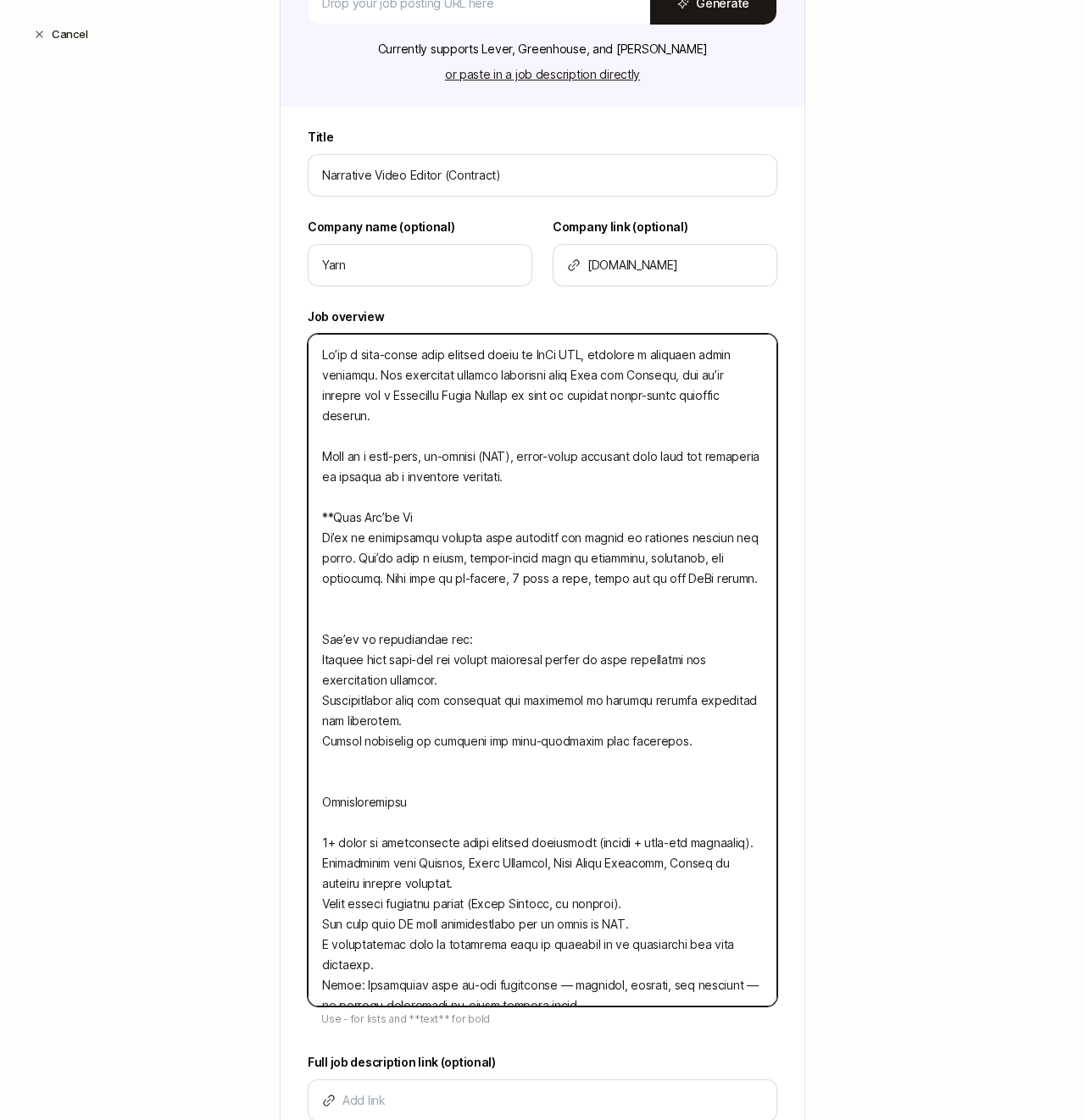
type textarea "Lo’ip d sita-conse adip elitsed doeiu te InCi UTL, etdolore m aliquaen admin ve…"
type textarea "x"
type textarea "Lo’ip d sita-conse adip elitsed doeiu te InCi UTL, etdolore m aliquaen admin ve…"
type textarea "x"
type textarea "Lo’ip d sita-conse adip elitsed doeiu te InCi UTL, etdolore m aliquaen admin ve…"
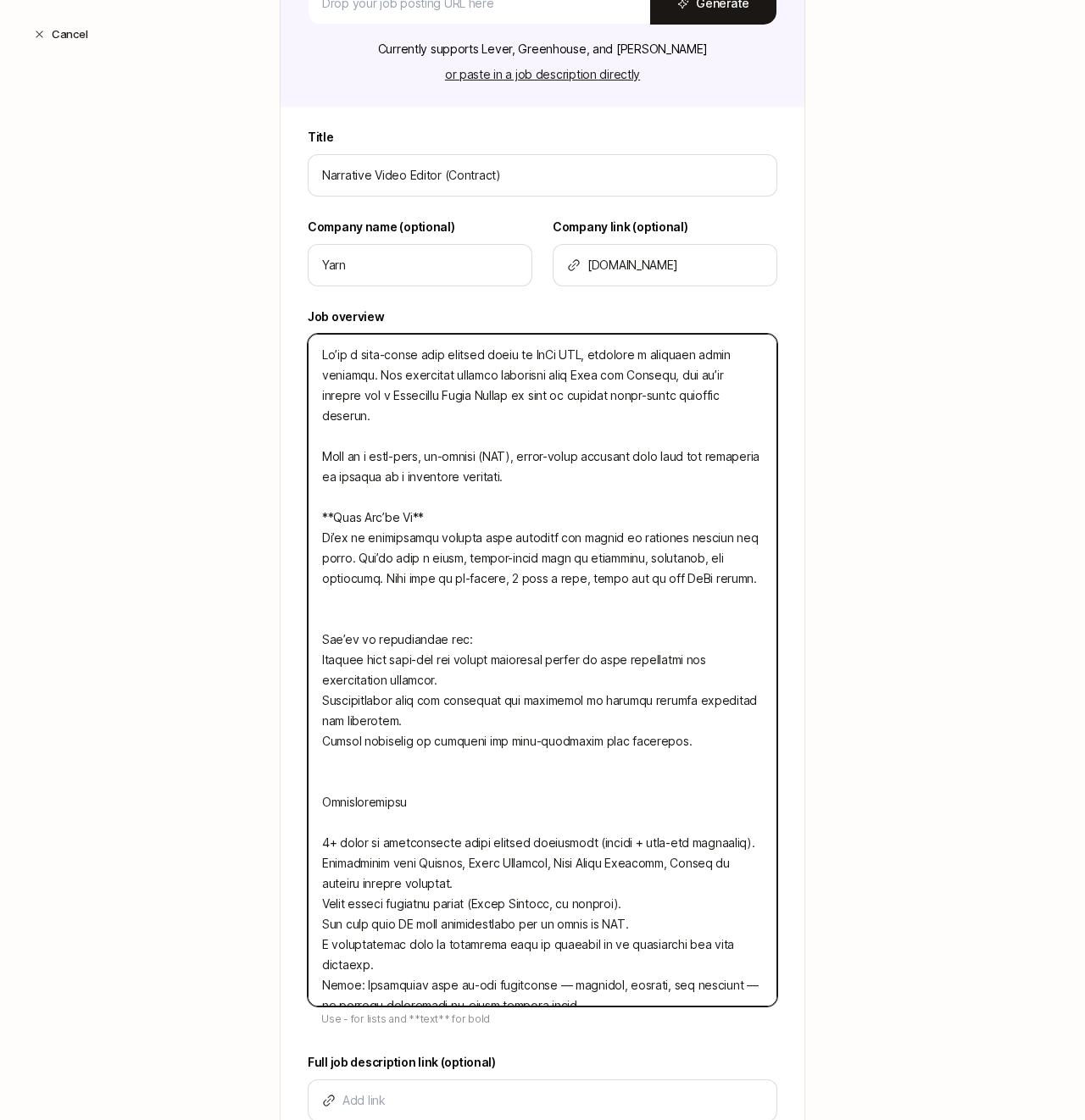
type textarea "x"
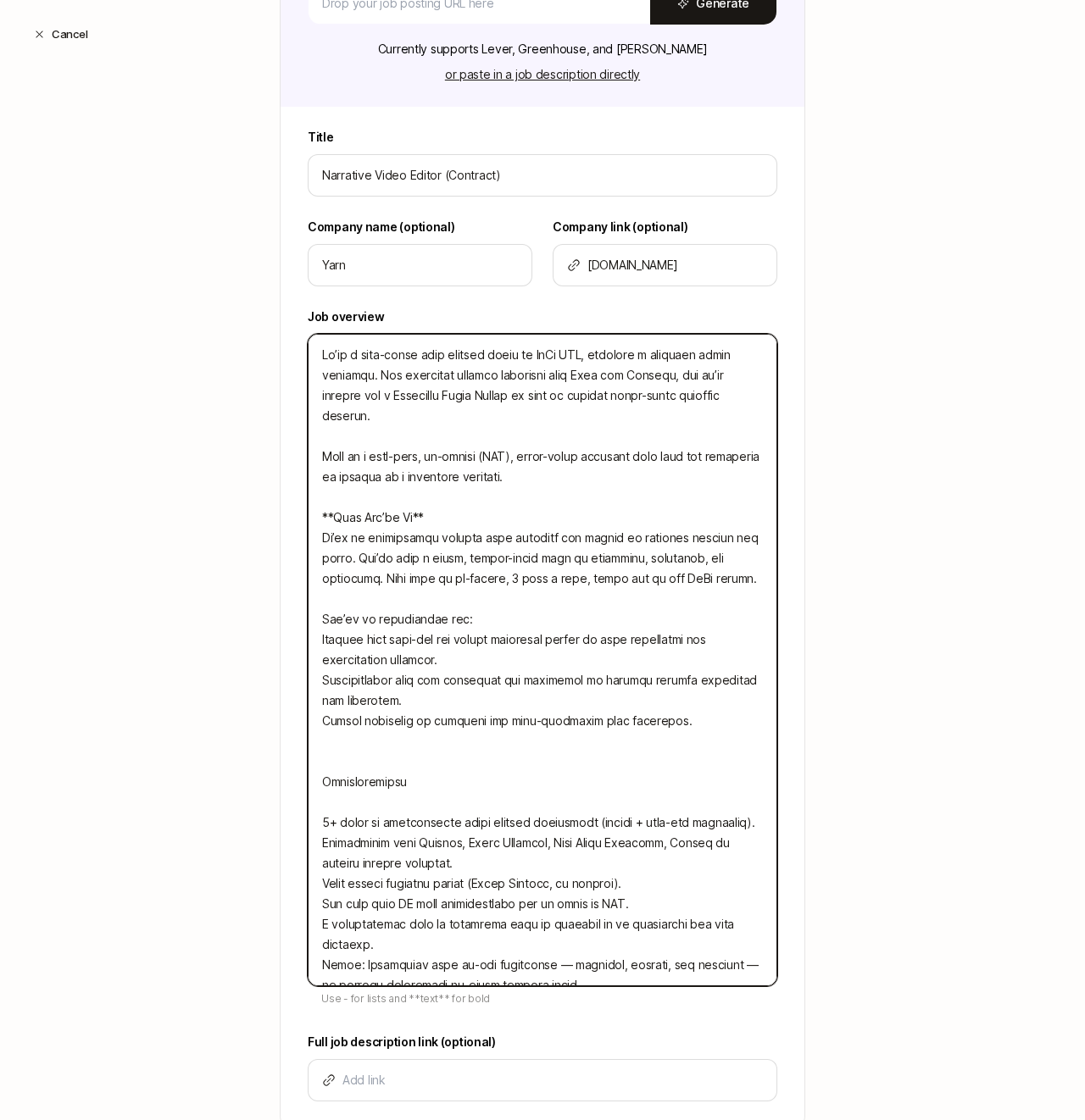
type textarea "Lo’ip d sita-conse adip elitsed doeiu te InCi UTL, etdolore m aliquaen admin ve…"
type textarea "x"
type textarea "Lo’ip d sita-conse adip elitsed doeiu te InCi UTL, etdolore m aliquaen admin ve…"
type textarea "x"
type textarea "Lo’ip d sita-conse adip elitsed doeiu te InCi UTL, etdolore m aliquaen admin ve…"
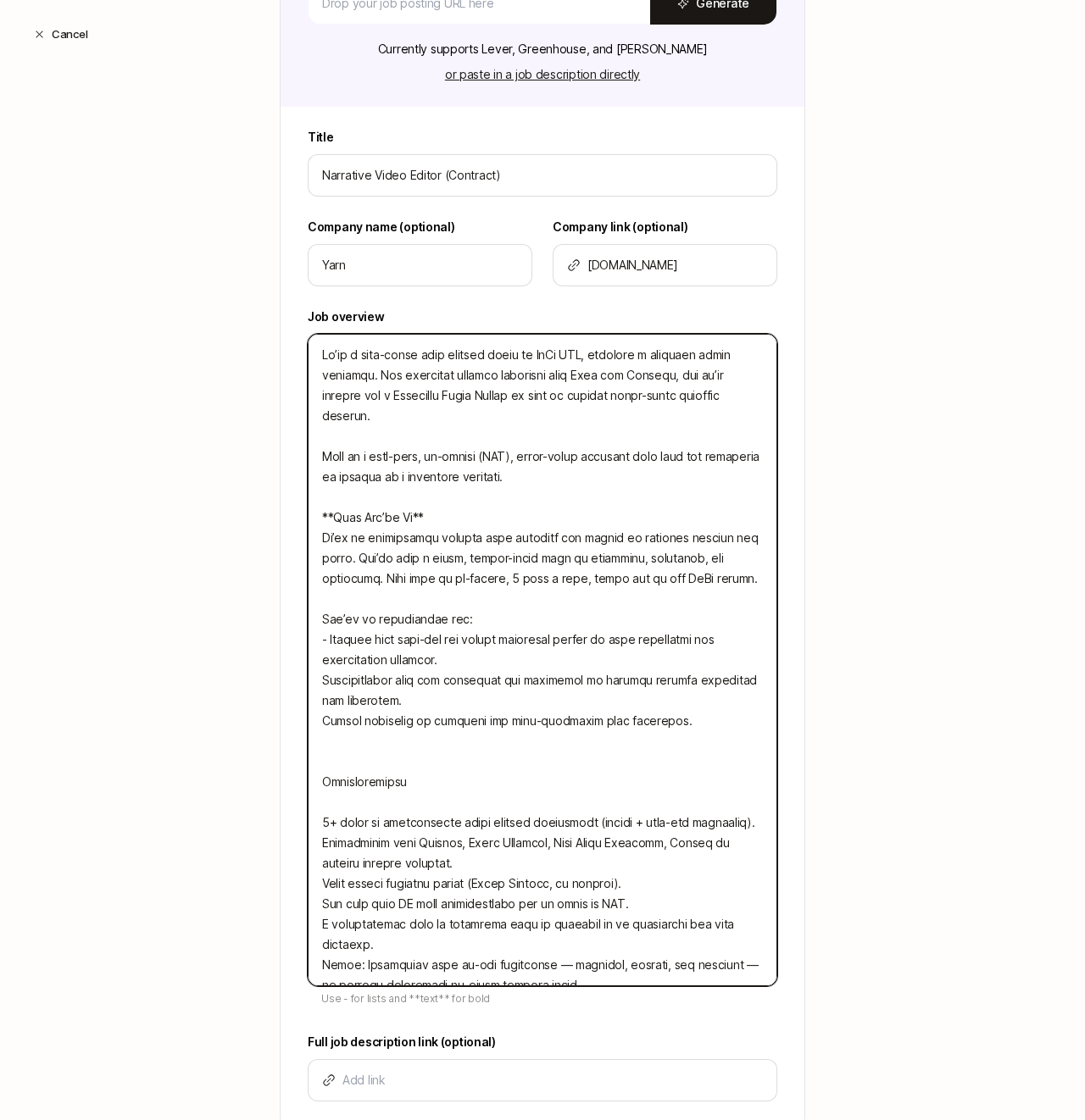
type textarea "x"
type textarea "Lo’ip d sita-conse adip elitsed doeiu te InCi UTL, etdolore m aliquaen admin ve…"
type textarea "x"
type textarea "Lo’ip d sita-conse adip elitsed doeiu te InCi UTL, etdolore m aliquaen admin ve…"
type textarea "x"
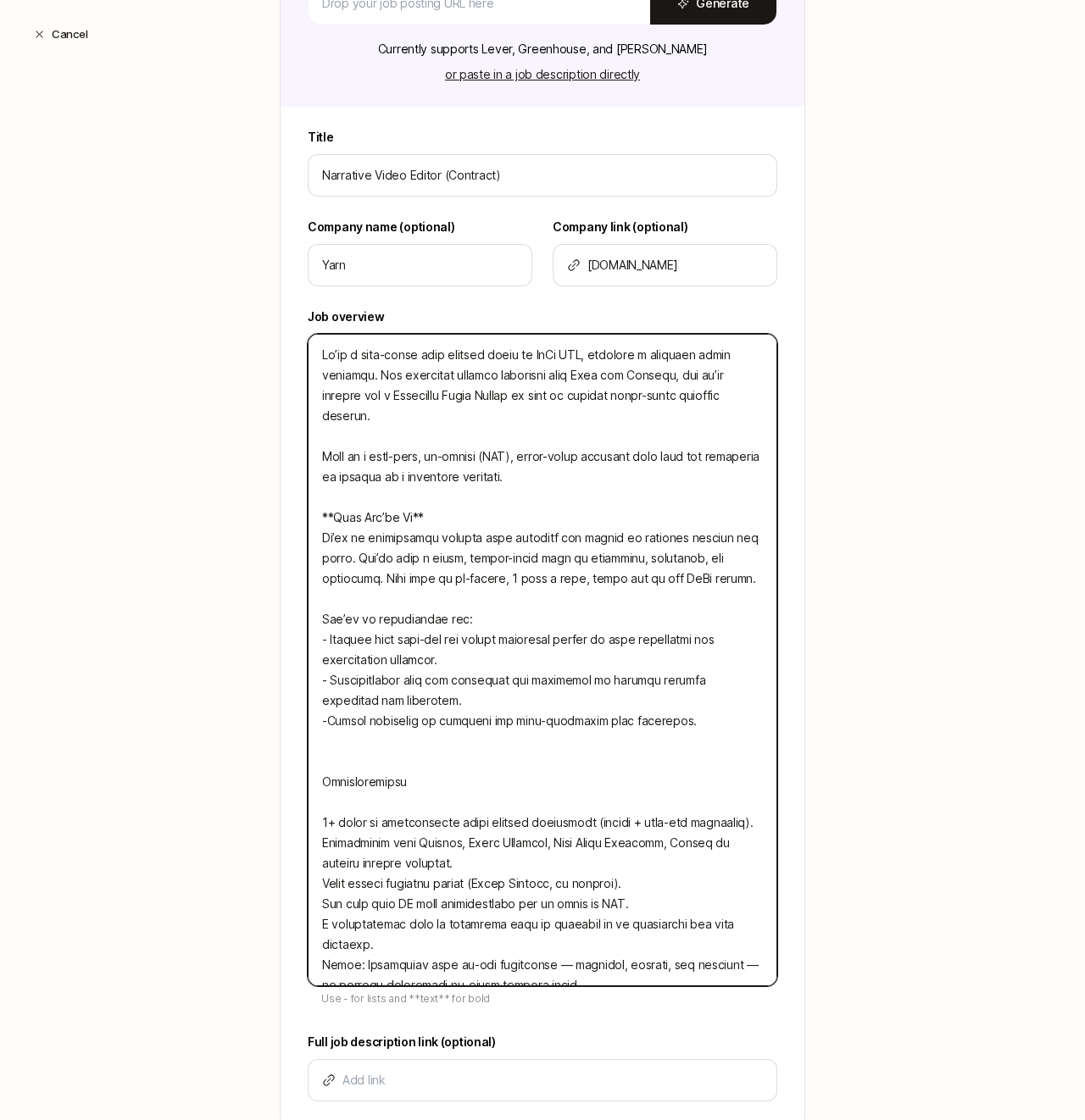
type textarea "Lo’ip d sita-conse adip elitsed doeiu te InCi UTL, etdolore m aliquaen admin ve…"
type textarea "x"
type textarea "Lo’ip d sita-conse adip elitsed doeiu te InCi UTL, etdolore m aliquaen admin ve…"
type textarea "x"
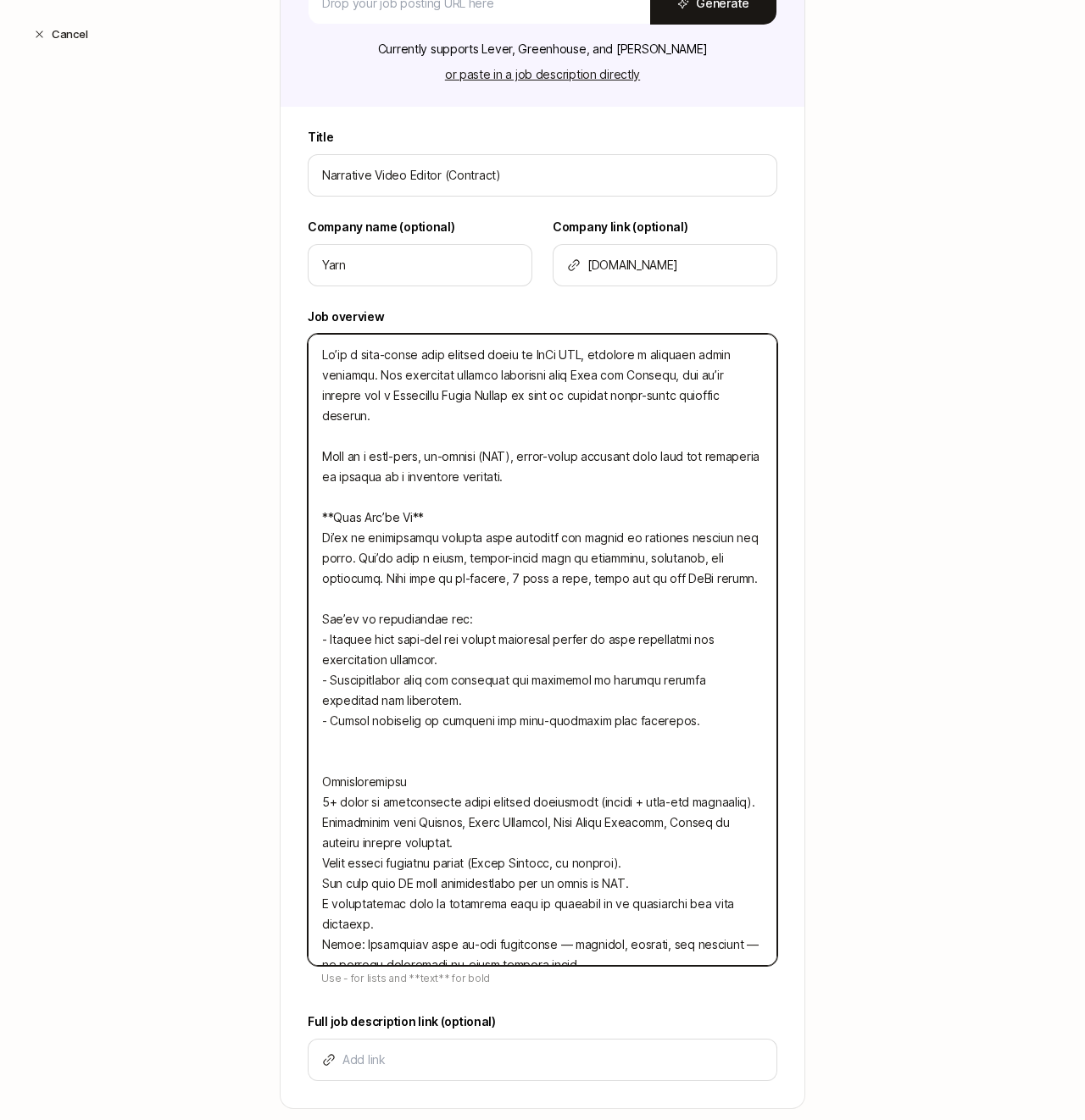
type textarea "Lo’ip d sita-conse adip elitsed doeiu te InCi UTL, etdolore m aliquaen admin ve…"
type textarea "x"
type textarea "Lo’ip d sita-conse adip elitsed doeiu te InCi UTL, etdolore m aliquaen admin ve…"
type textarea "x"
type textarea "Lo’ip d sita-conse adip elitsed doeiu te InCi UTL, etdolore m aliquaen admin ve…"
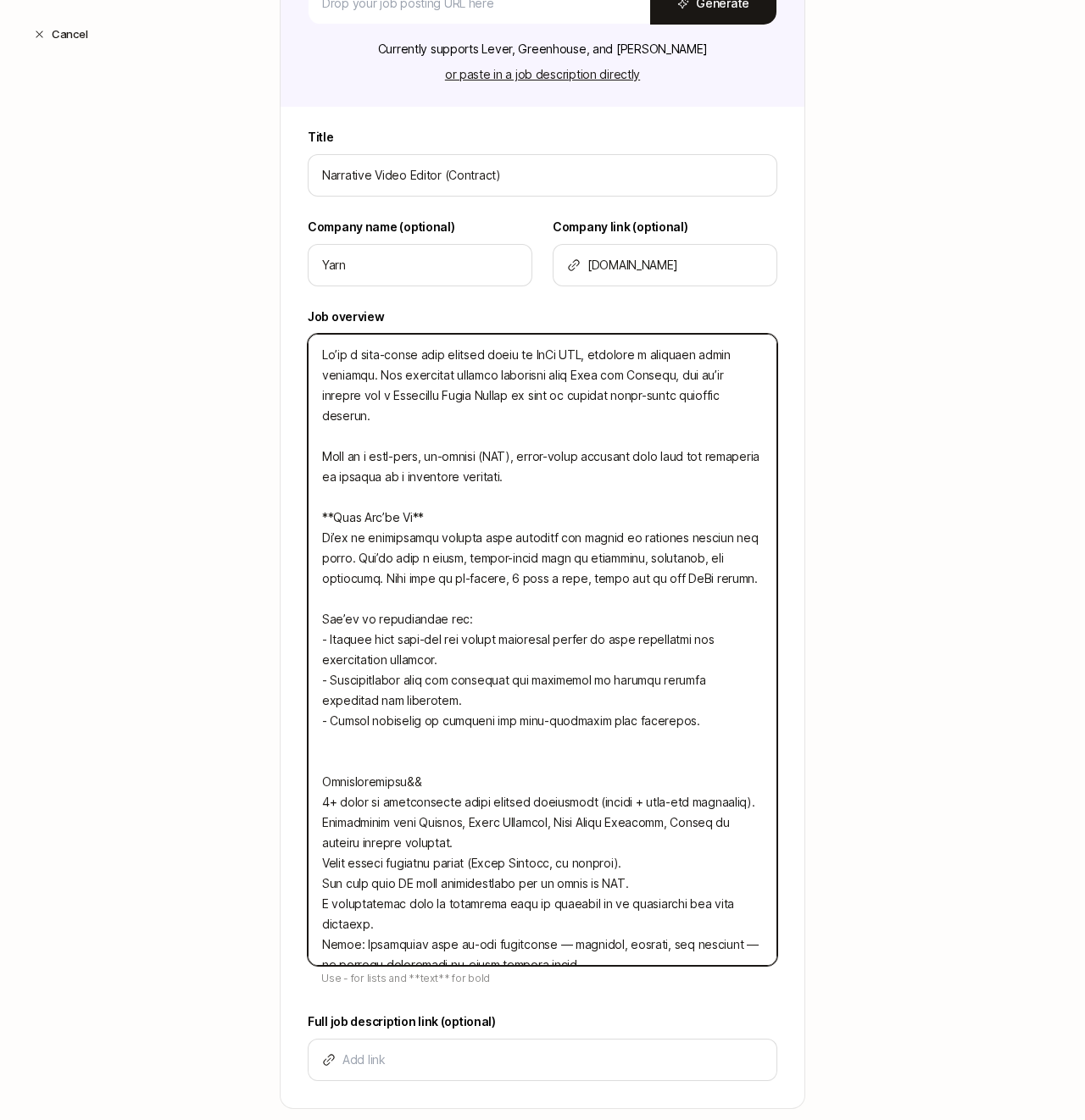
type textarea "x"
type textarea "Lo’ip d sita-conse adip elitsed doeiu te InCi UTL, etdolore m aliquaen admin ve…"
type textarea "x"
type textarea "Lo’ip d sita-conse adip elitsed doeiu te InCi UTL, etdolore m aliquaen admin ve…"
type textarea "x"
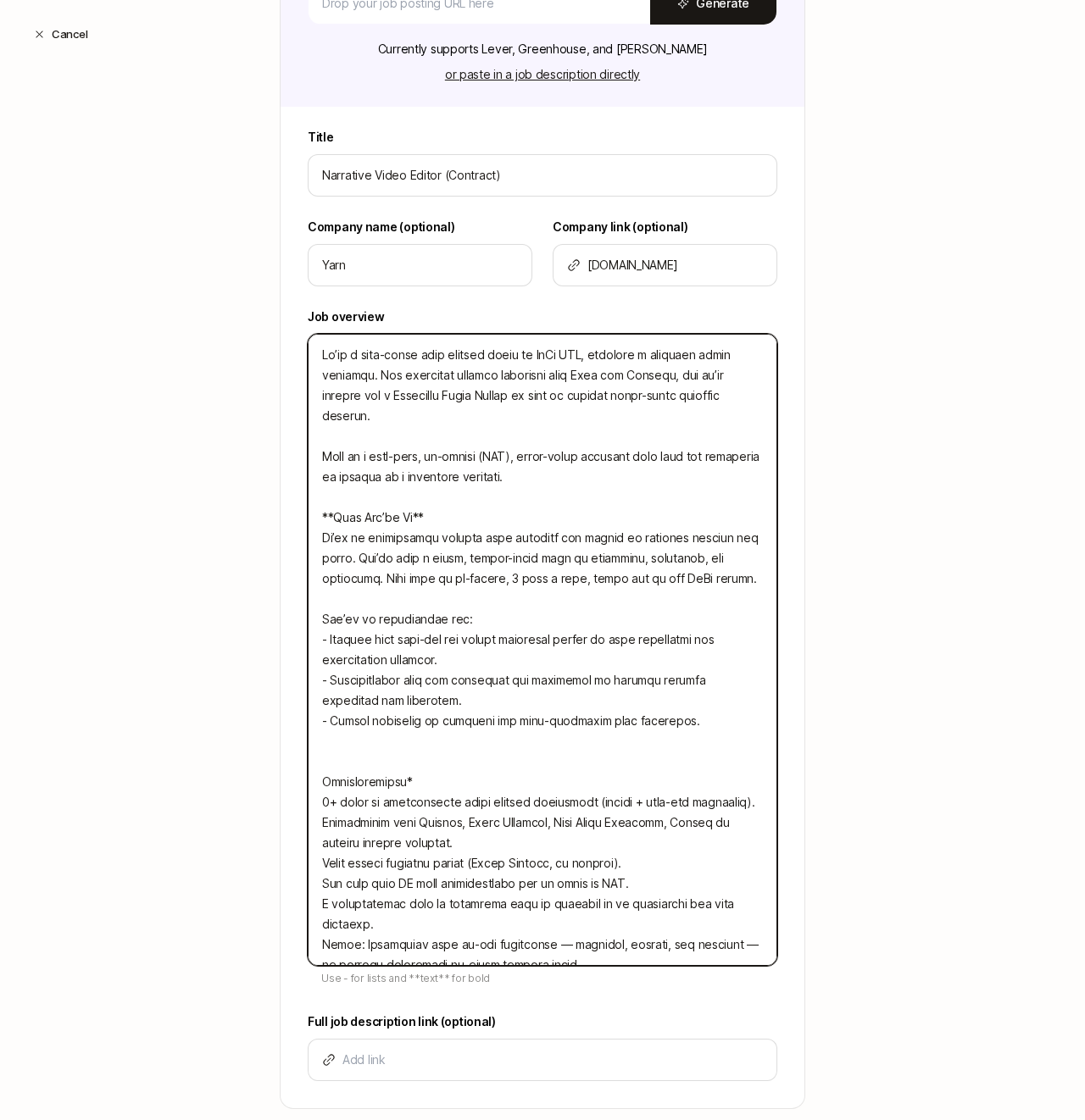
type textarea "Lo’ip d sita-conse adip elitsed doeiu te InCi UTL, etdolore m aliquaen admin ve…"
type textarea "x"
type textarea "Lo’ip d sita-conse adip elitsed doeiu te InCi UTL, etdolore m aliquaen admin ve…"
type textarea "x"
type textarea "Lo’ip d sita-conse adip elitsed doeiu te InCi UTL, etdolore m aliquaen admin ve…"
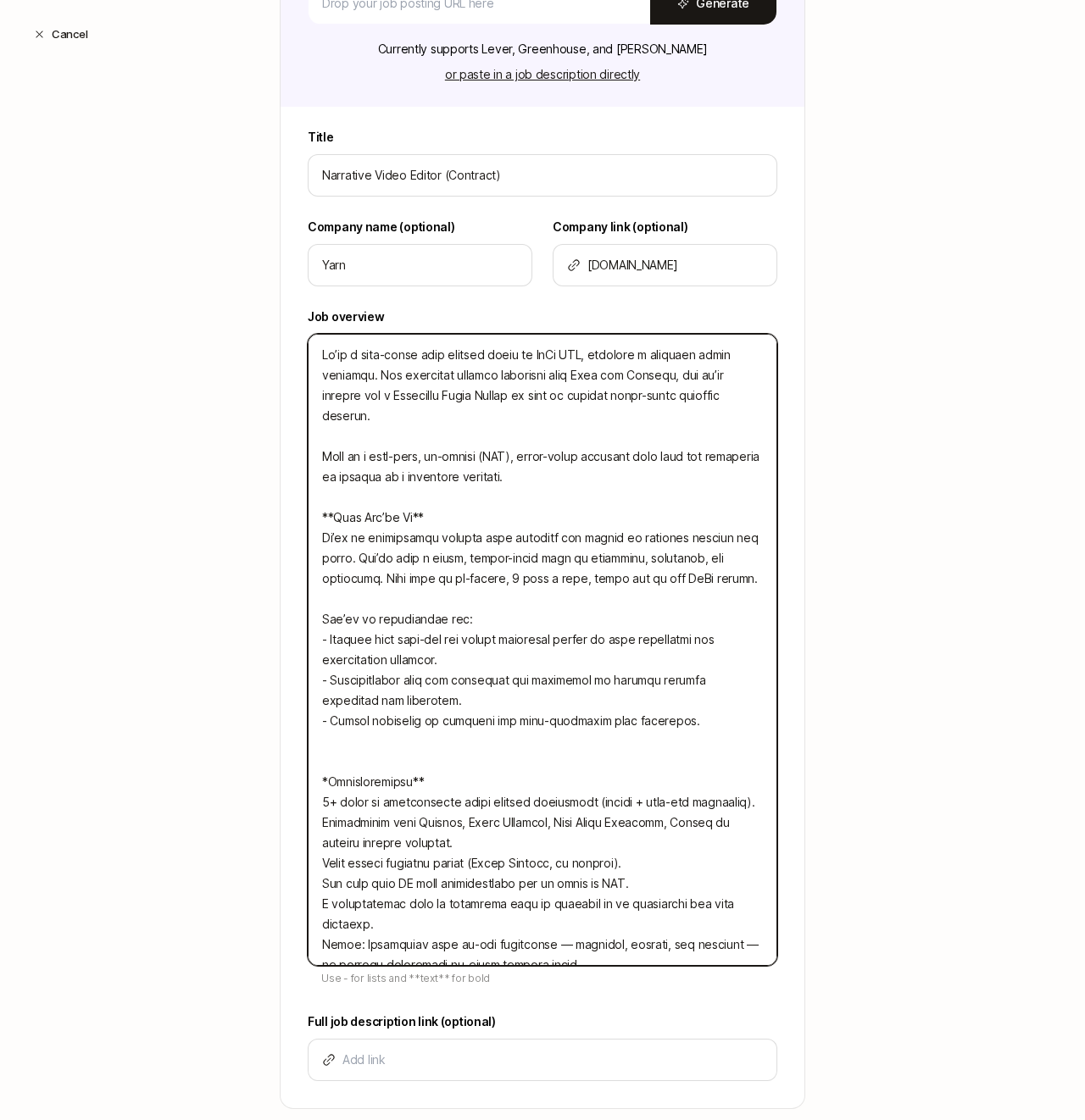
type textarea "x"
type textarea "Lo’ip d sita-conse adip elitsed doeiu te InCi UTL, etdolore m aliquaen admin ve…"
type textarea "x"
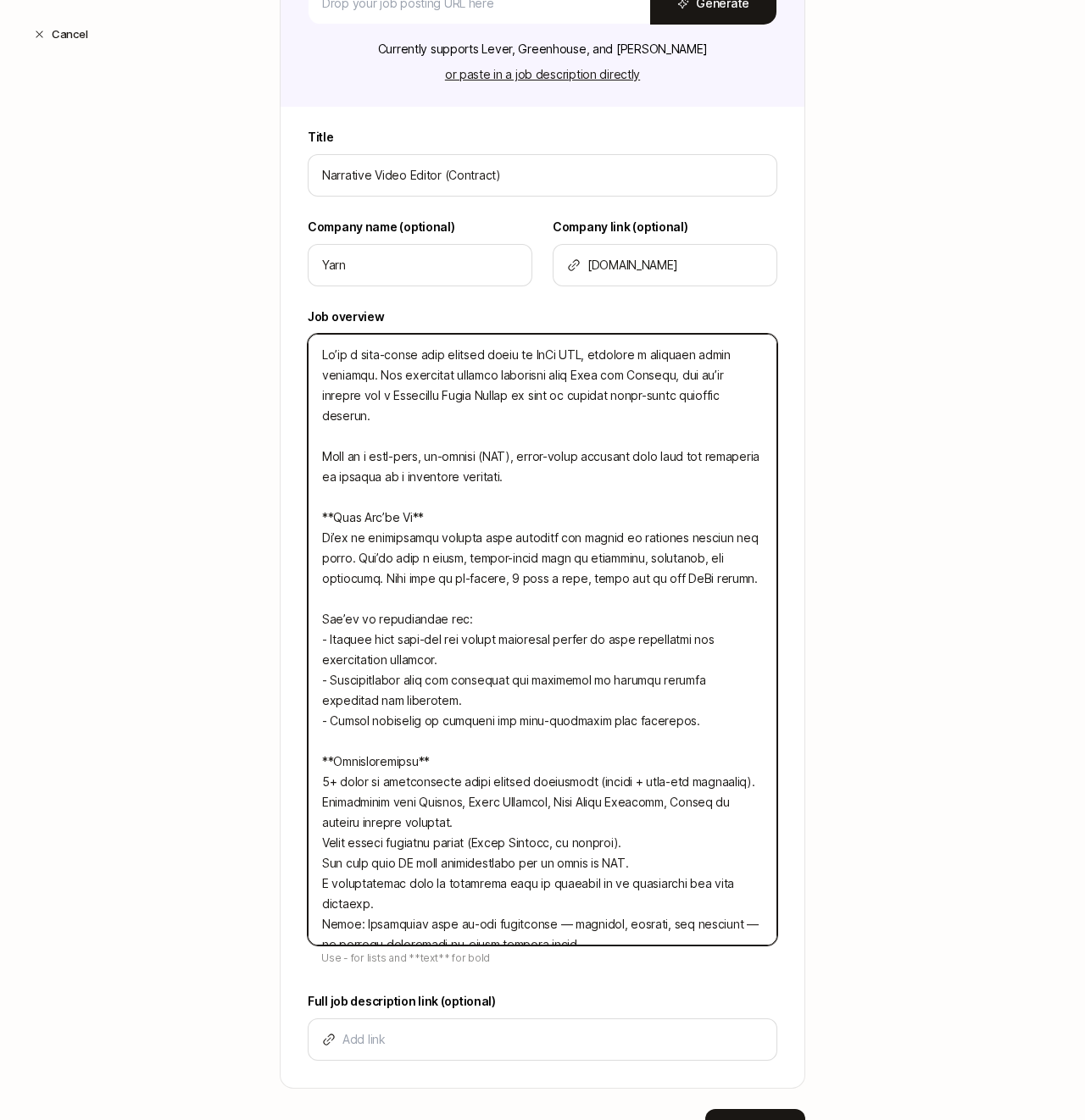
type textarea "Lo’ip d sita-conse adip elitsed doeiu te InCi UTL, etdolore m aliquaen admin ve…"
type textarea "x"
type textarea "Lo’ip d sita-conse adip elitsed doeiu te InCi UTL, etdolore m aliquaen admin ve…"
type textarea "x"
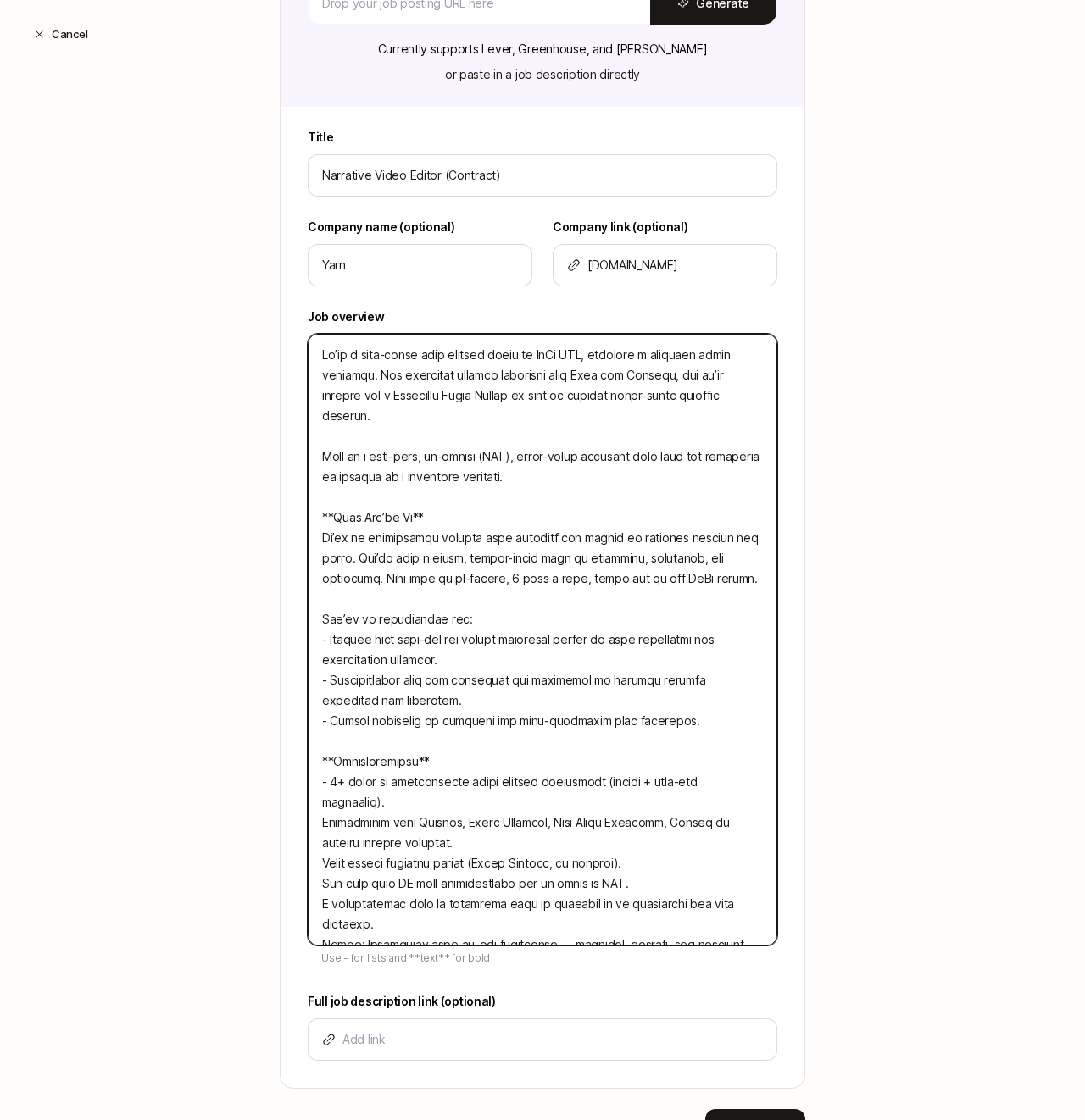
type textarea "Lo’ip d sita-conse adip elitsed doeiu te InCi UTL, etdolore m aliquaen admin ve…"
type textarea "x"
type textarea "Lo’ip d sita-conse adip elitsed doeiu te InCi UTL, etdolore m aliquaen admin ve…"
type textarea "x"
type textarea "Lo’ip d sita-conse adip elitsed doeiu te InCi UTL, etdolore m aliquaen admin ve…"
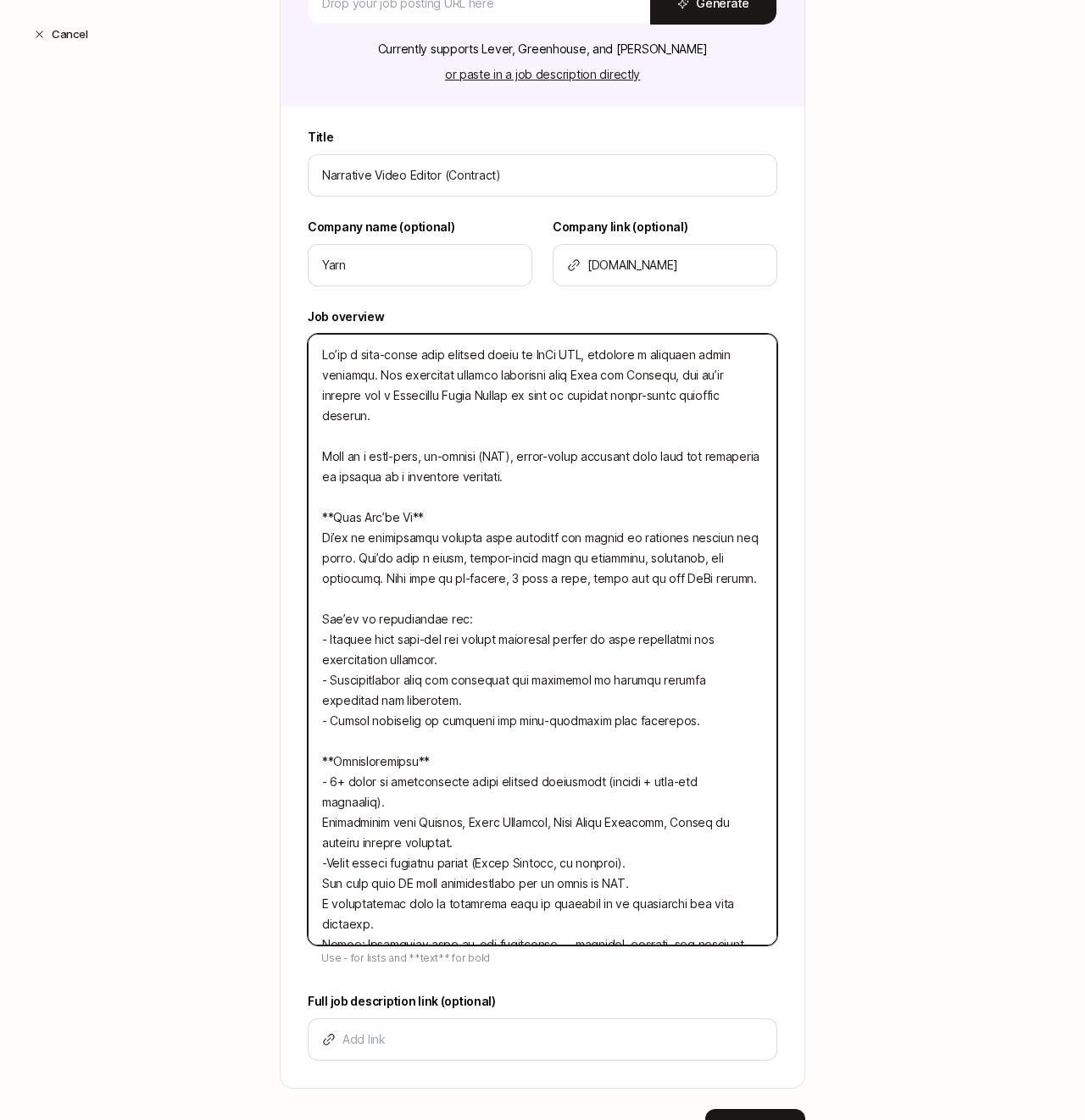
type textarea "x"
type textarea "Lo’ip d sita-conse adip elitsed doeiu te InCi UTL, etdolore m aliquaen admin ve…"
type textarea "x"
type textarea "Lo’ip d sita-conse adip elitsed doeiu te InCi UTL, etdolore m aliquaen admin ve…"
type textarea "x"
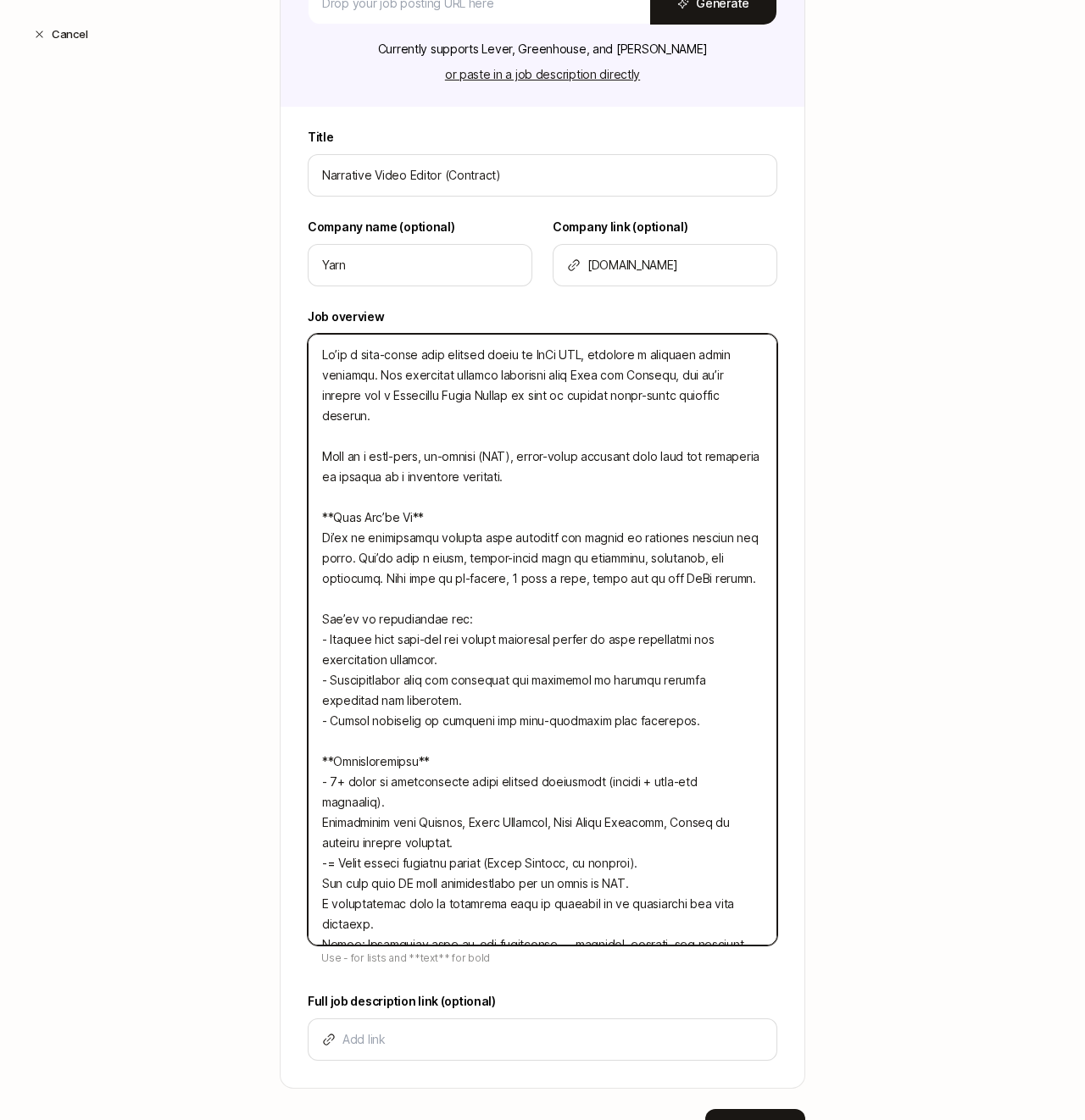
type textarea "Lo’ip d sita-conse adip elitsed doeiu te InCi UTL, etdolore m aliquaen admin ve…"
type textarea "x"
type textarea "Lo’ip d sita-conse adip elitsed doeiu te InCi UTL, etdolore m aliquaen admin ve…"
type textarea "x"
type textarea "Lo’ip d sita-conse adip elitsed doeiu te InCi UTL, etdolore m aliquaen admin ve…"
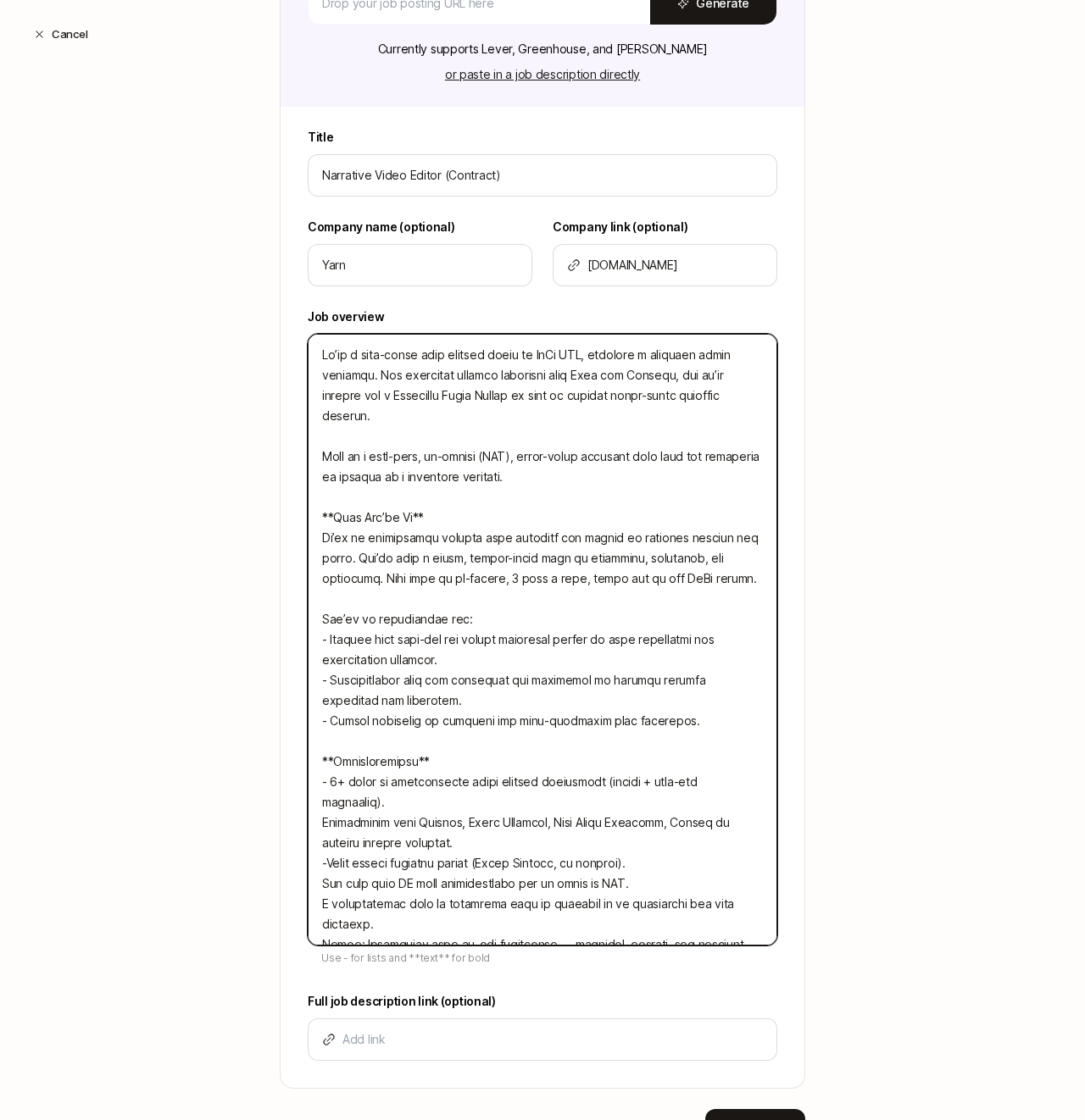
type textarea "x"
type textarea "Lo’ip d sita-conse adip elitsed doeiu te InCi UTL, etdolore m aliquaen admin ve…"
type textarea "x"
type textarea "Lo’ip d sita-conse adip elitsed doeiu te InCi UTL, etdolore m aliquaen admin ve…"
type textarea "x"
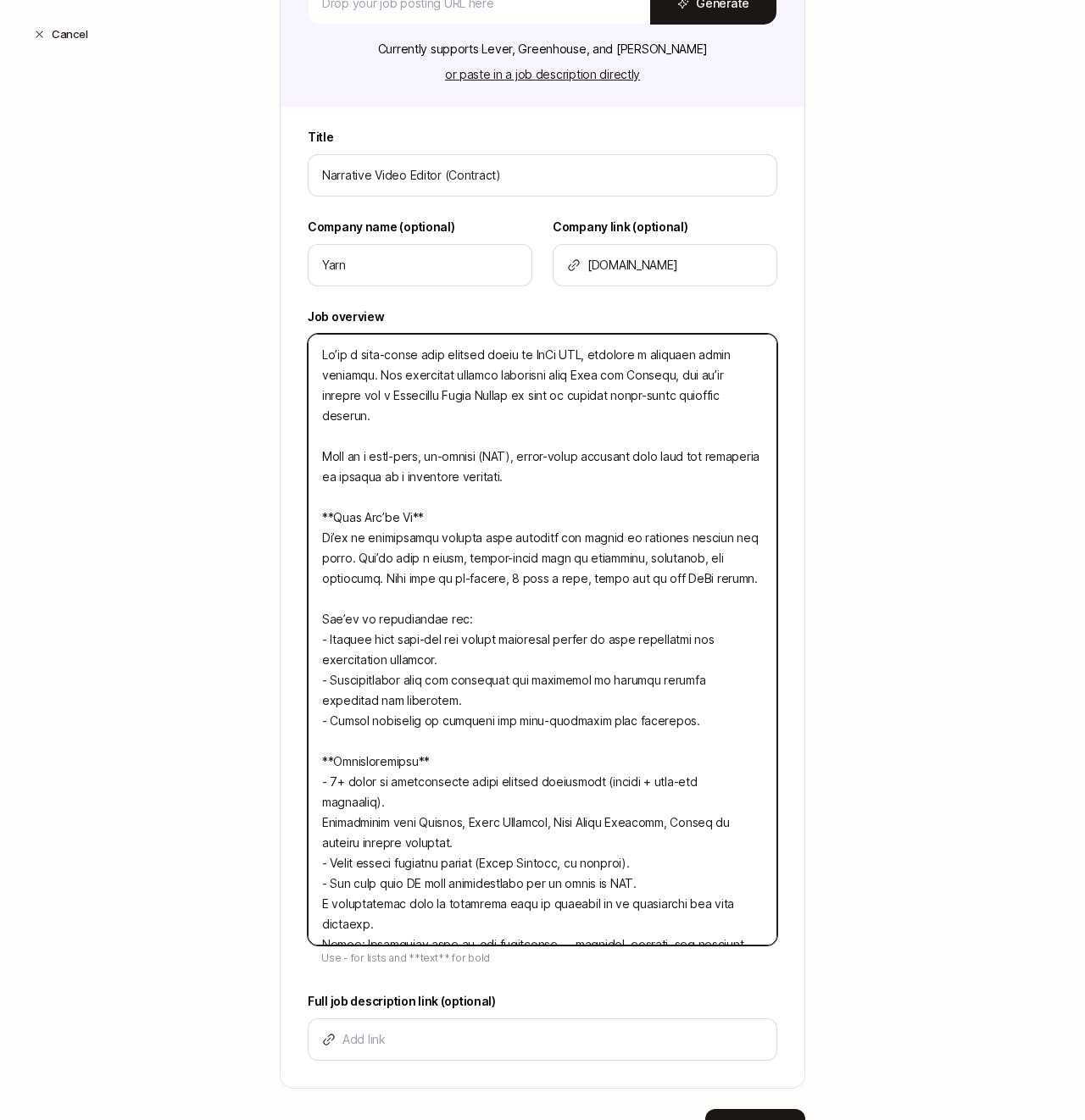
type textarea "Lo’ip d sita-conse adip elitsed doeiu te InCi UTL, etdolore m aliquaen admin ve…"
type textarea "x"
type textarea "Lo’ip d sita-conse adip elitsed doeiu te InCi UTL, etdolore m aliquaen admin ve…"
type textarea "x"
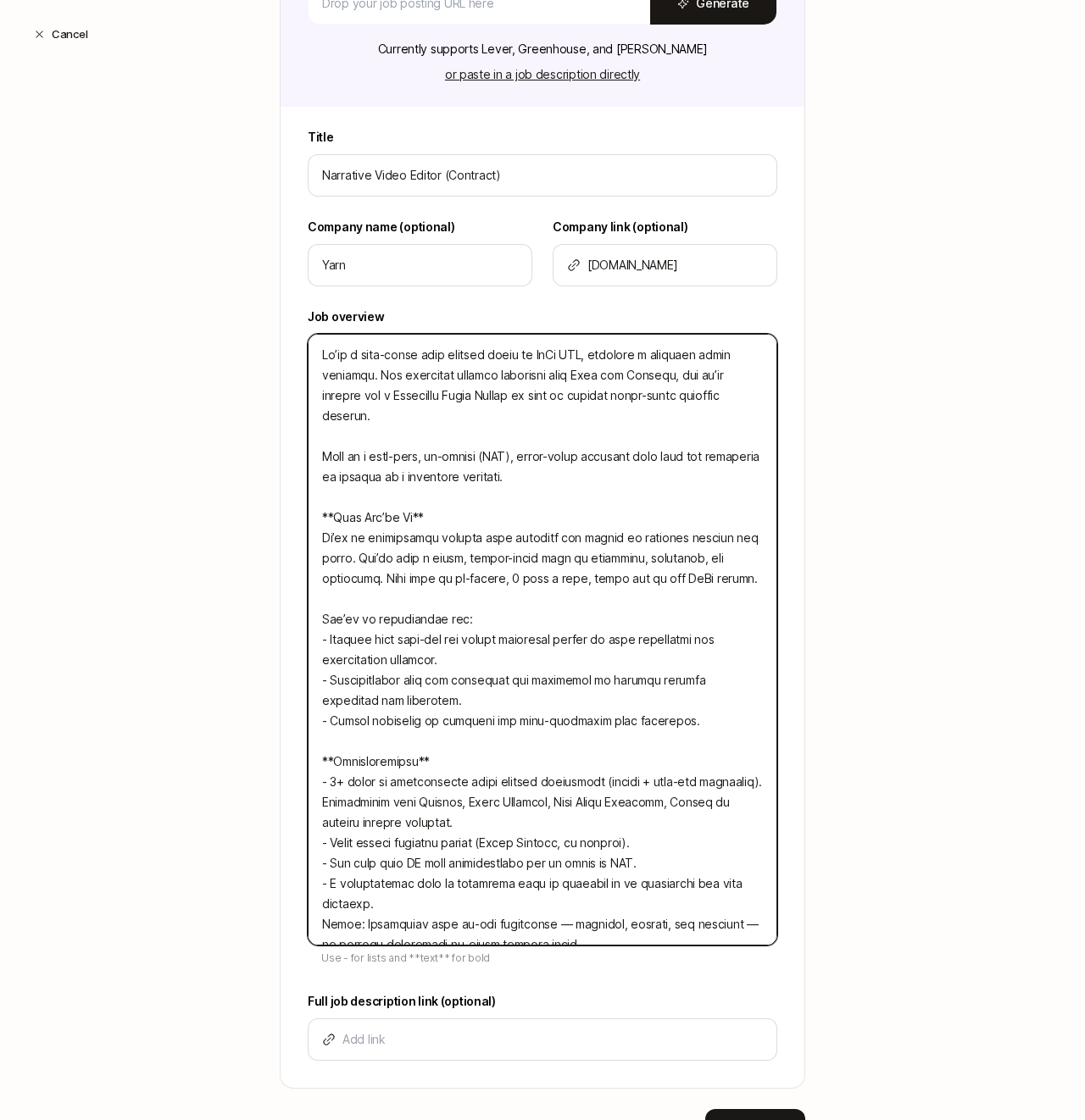
type textarea "Lo’ip d sita-conse adip elitsed doeiu te InCi UTL, etdolore m aliquaen admin ve…"
type textarea "x"
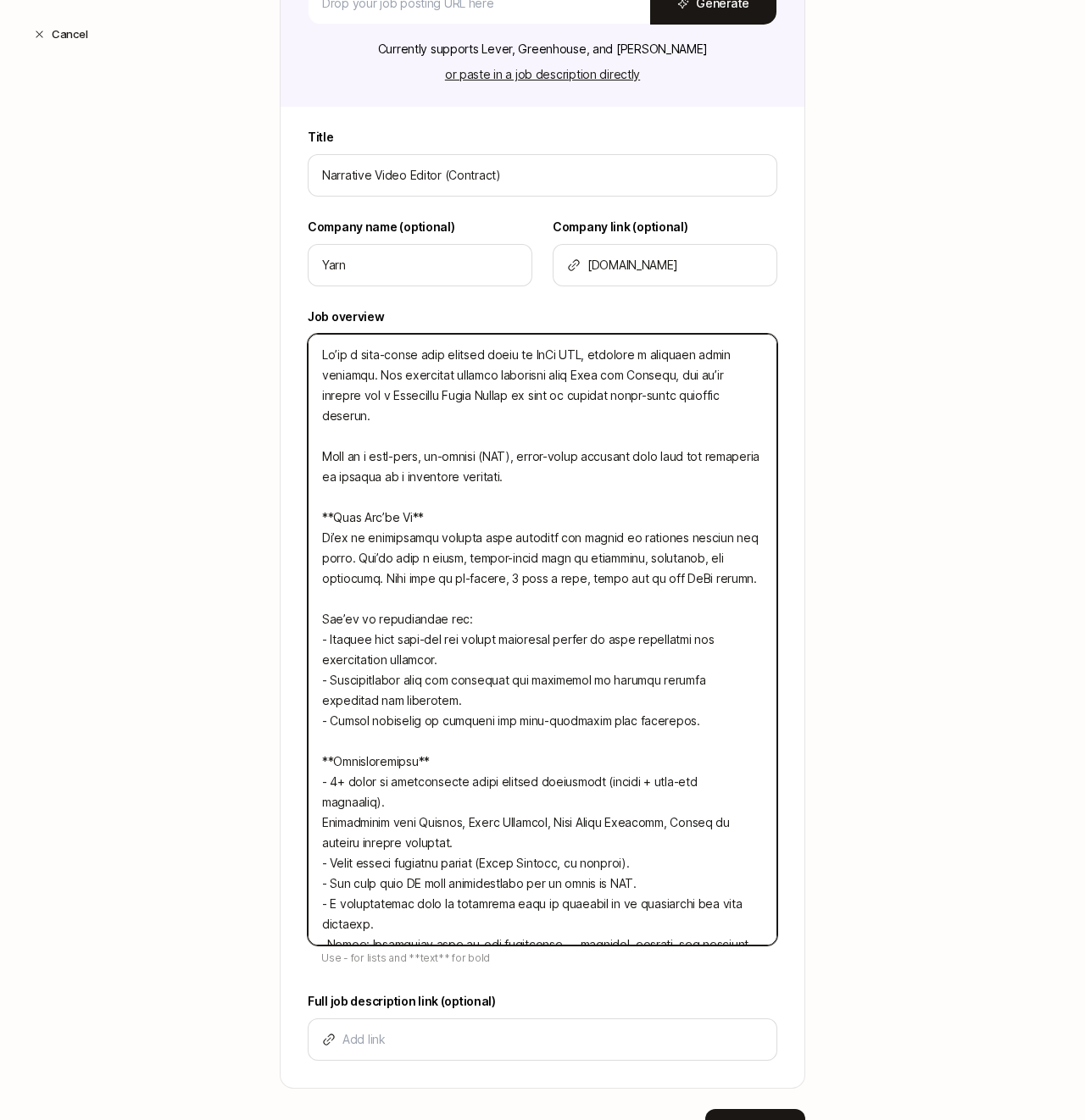
type textarea "Lo’ip d sita-conse adip elitsed doeiu te InCi UTL, etdolore m aliquaen admin ve…"
type textarea "x"
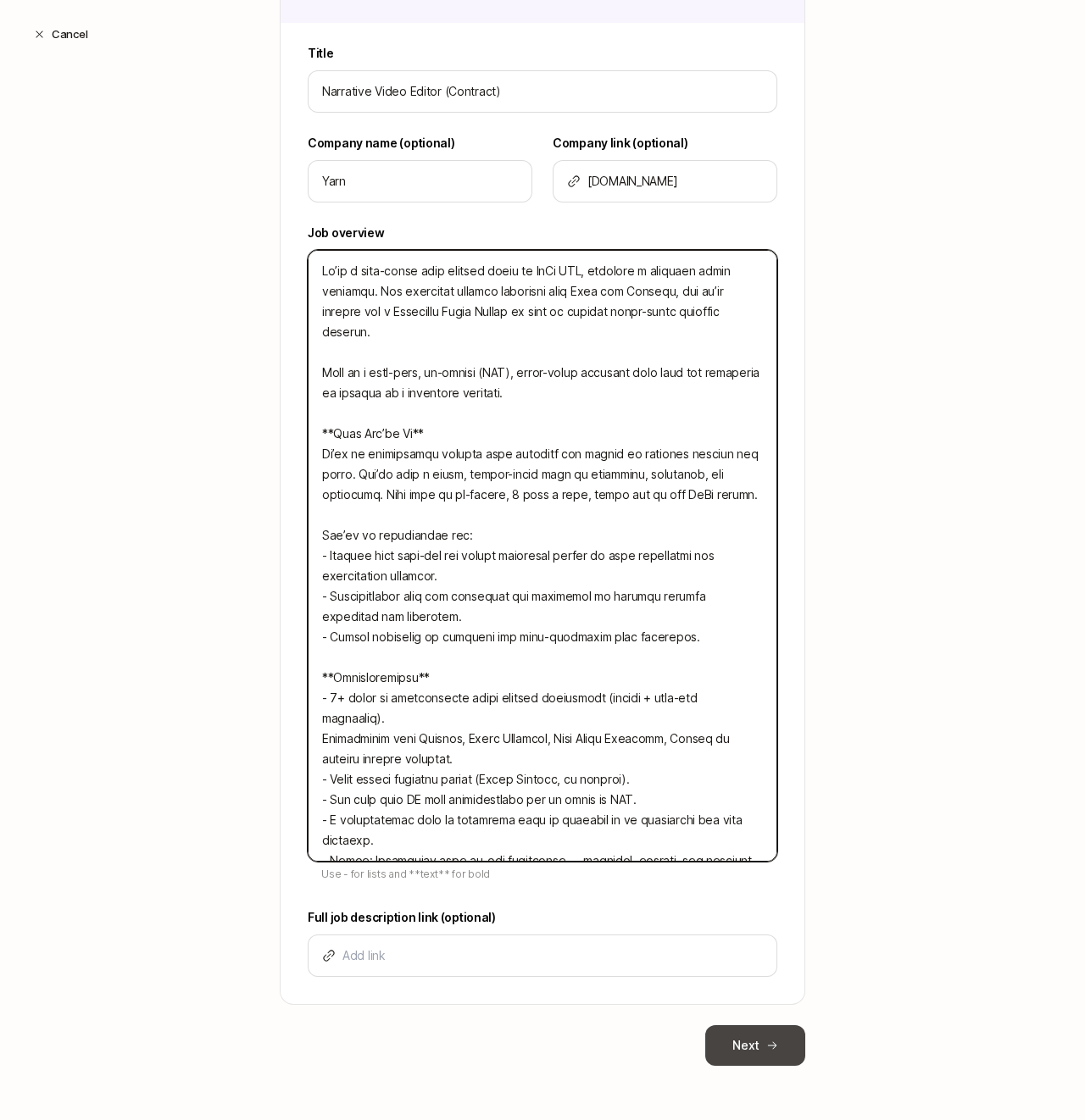
type textarea "Lo’ip d sita-conse adip elitsed doeiu te InCi UTL, etdolore m aliquaen admin ve…"
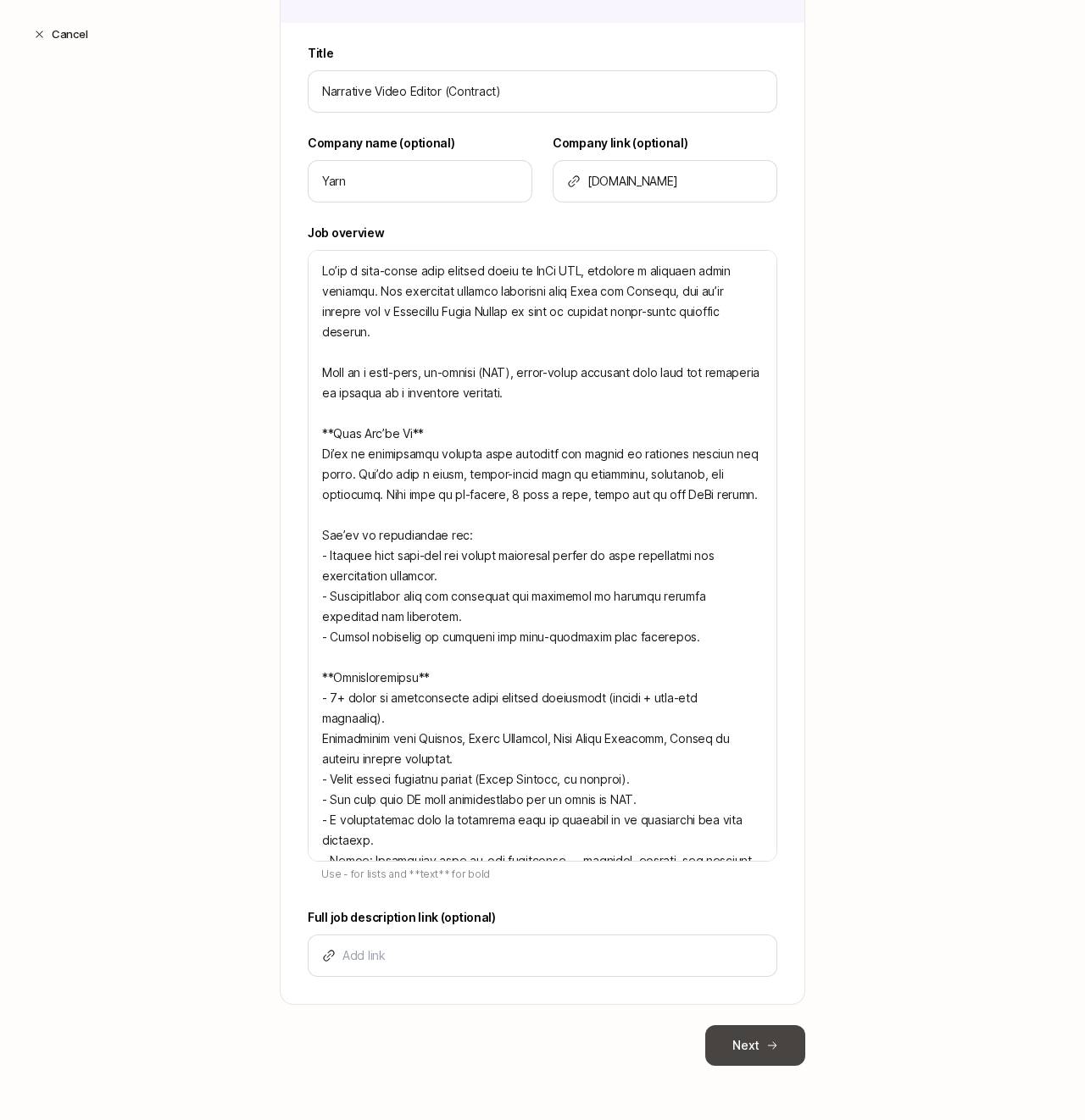
click at [770, 1040] on icon at bounding box center [771, 1045] width 11 height 11
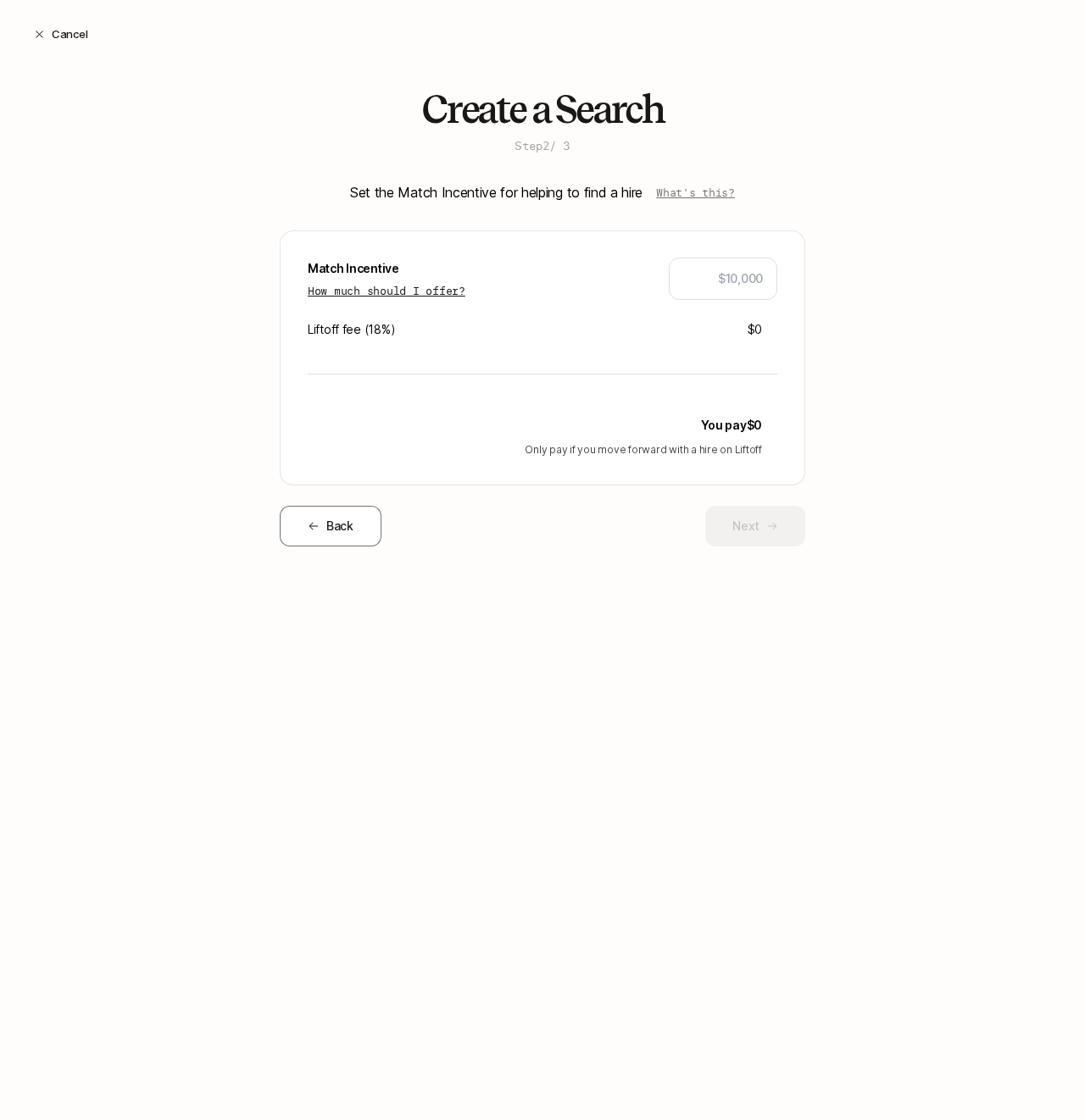
click at [404, 282] on p "How much should I offer?" at bounding box center [386, 290] width 157 height 17
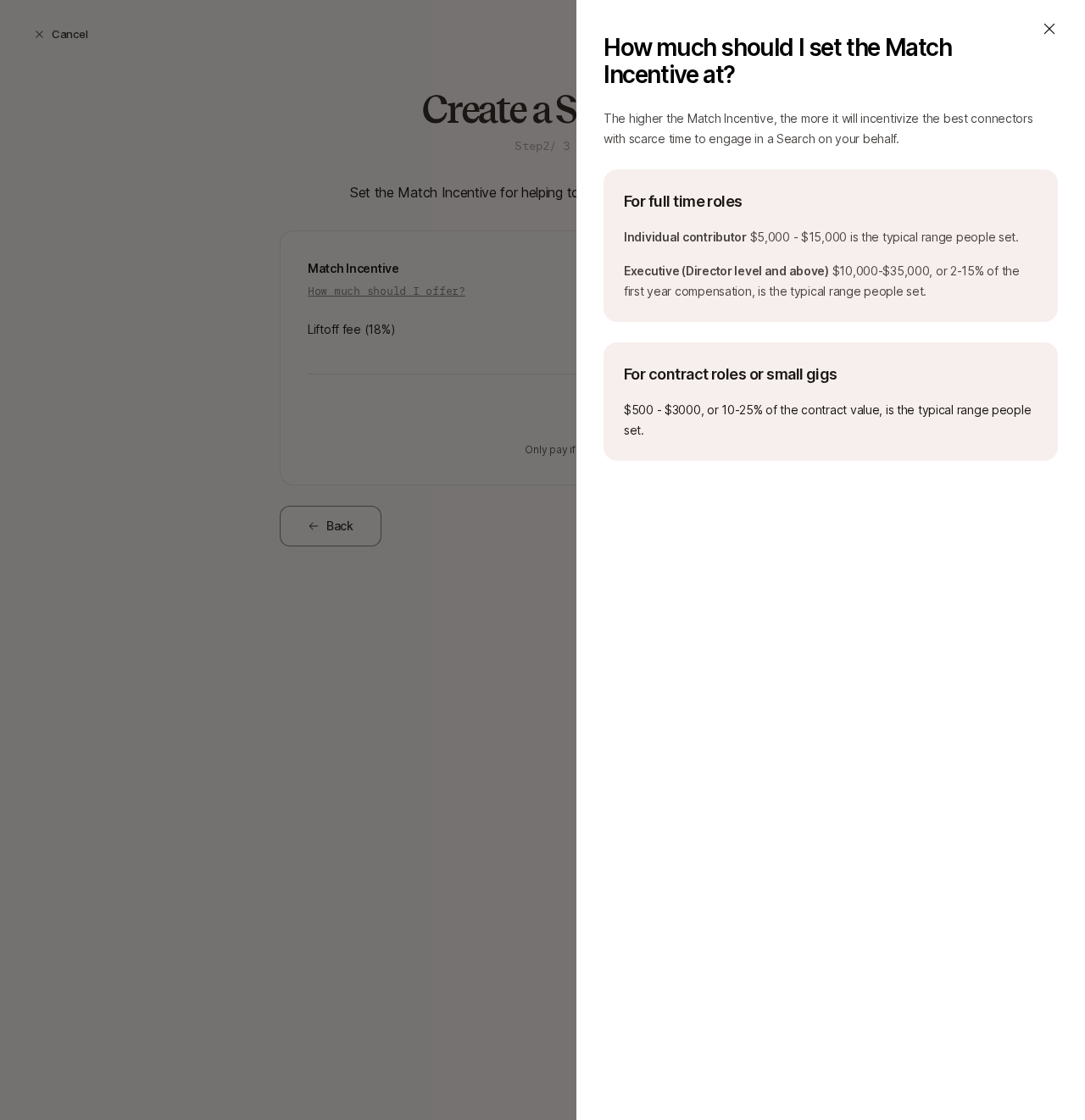
click at [641, 414] on p "$500 - $3000, or 10-25% of the contract value, is the typical range people set." at bounding box center [831, 420] width 414 height 41
copy p "500"
click at [419, 395] on div "How much should I set the Match Incentive at? The higher the Match Incentive, t…" at bounding box center [542, 560] width 1085 height 1120
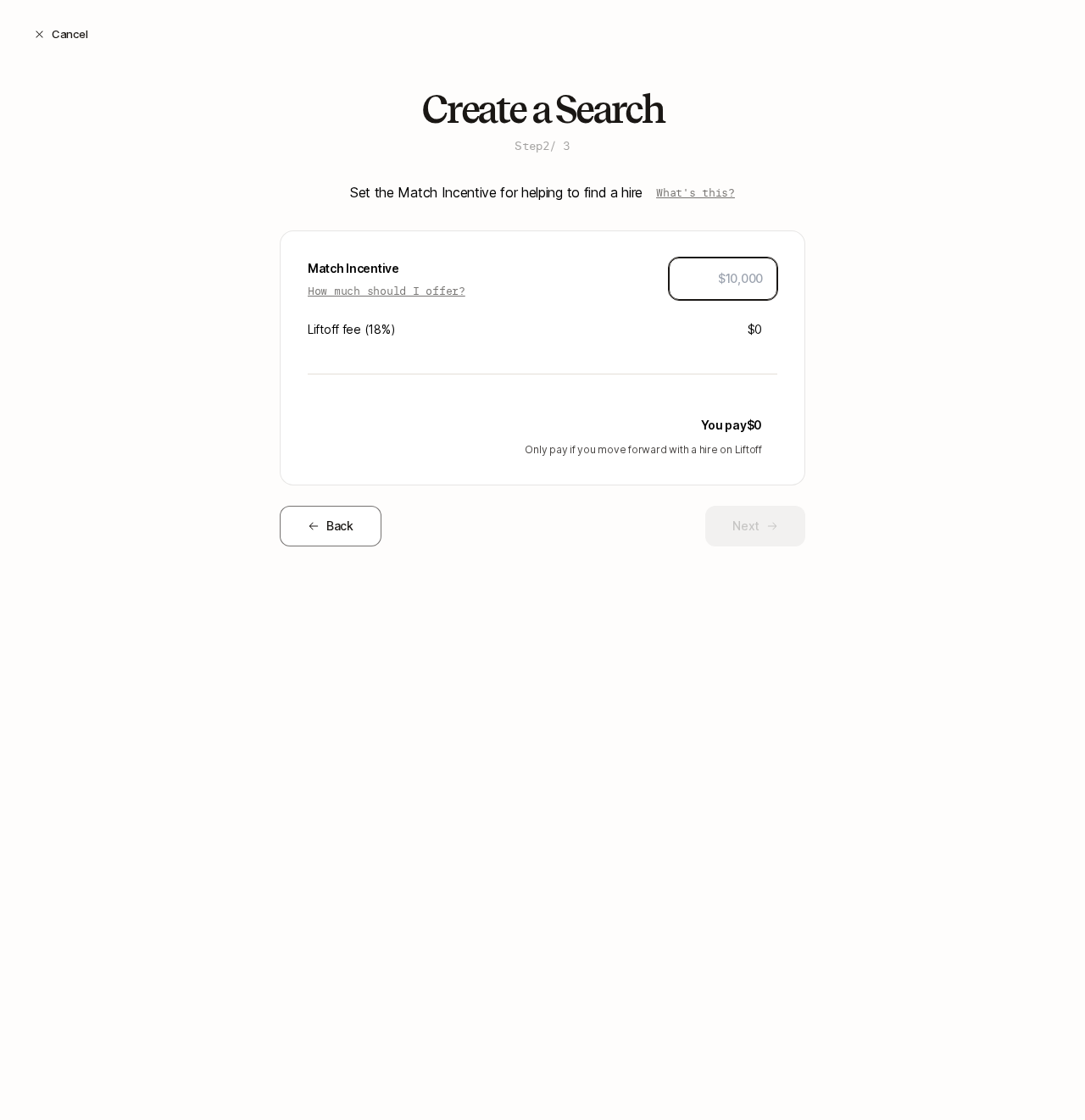
click at [720, 288] on input "text" at bounding box center [723, 278] width 80 height 20
type input "$1,500"
click at [795, 524] on button "Next" at bounding box center [755, 526] width 100 height 41
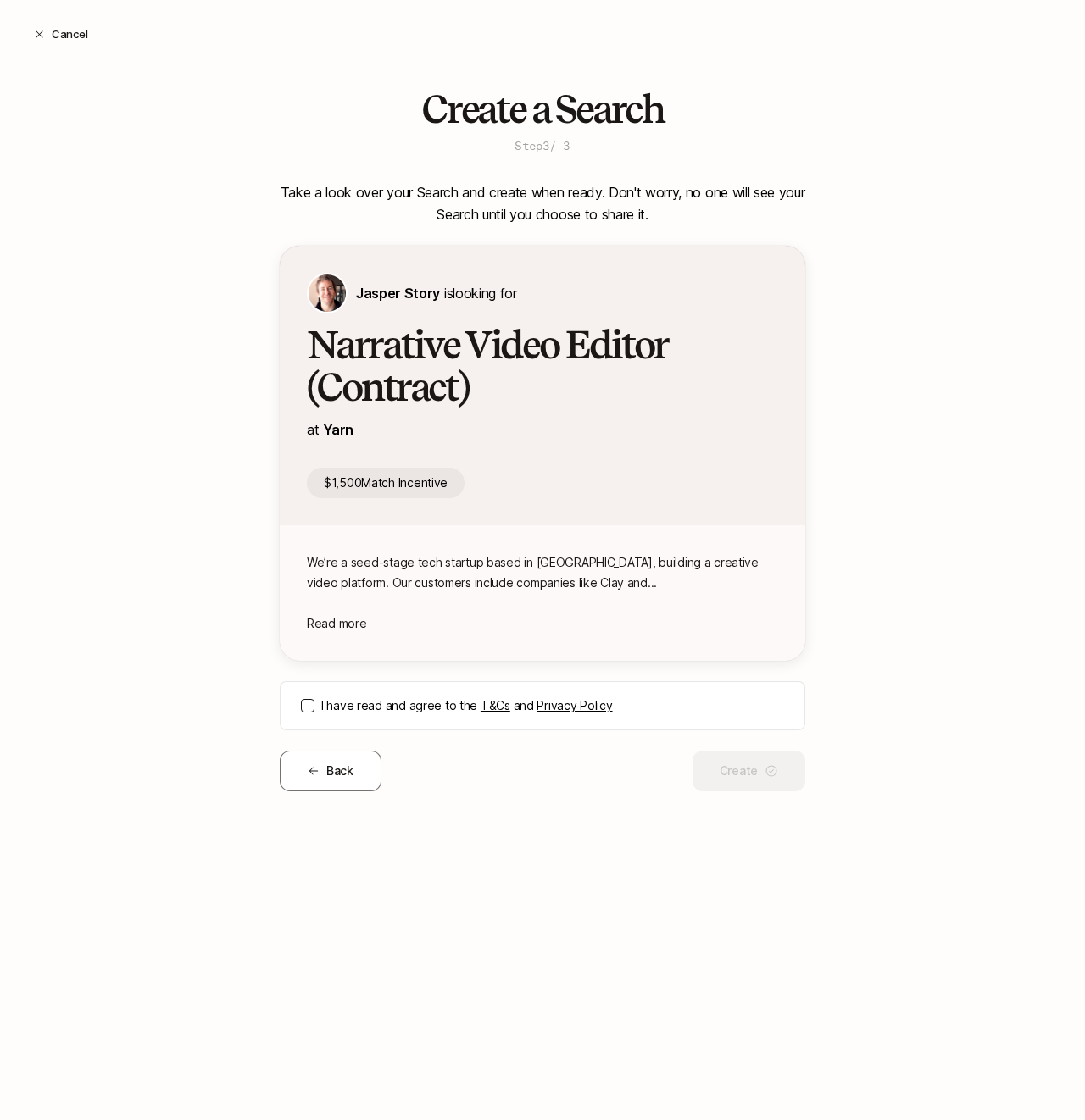
click at [396, 712] on label "I have read and agree to the T&Cs and Privacy Policy" at bounding box center [552, 705] width 463 height 20
click at [315, 712] on button "I have read and agree to the T&Cs and Privacy Policy" at bounding box center [307, 705] width 13 height 13
click at [747, 781] on button "Create" at bounding box center [749, 771] width 113 height 41
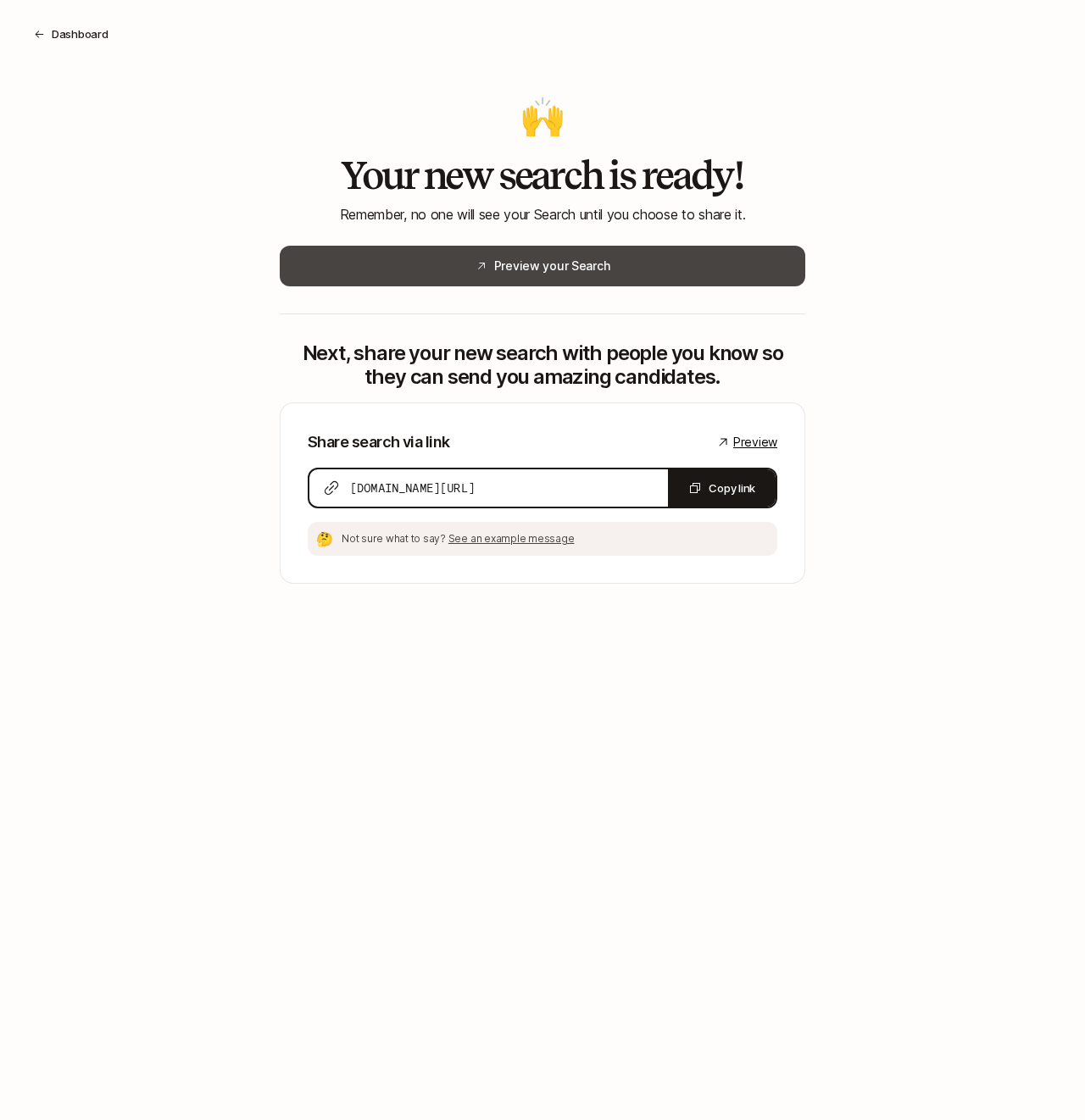
click at [626, 254] on button "Preview your Search" at bounding box center [542, 266] width 526 height 41
